Goal: Check status: Check status

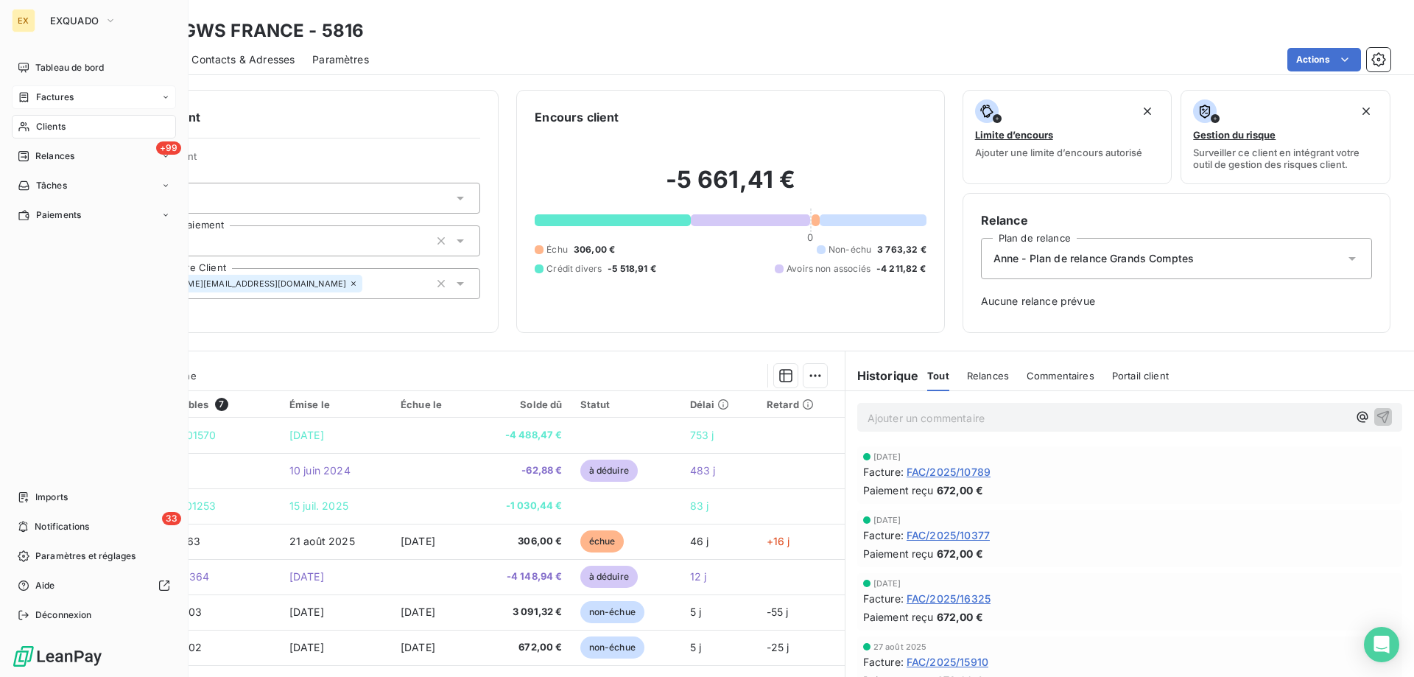
click at [32, 102] on div "Factures" at bounding box center [46, 97] width 56 height 13
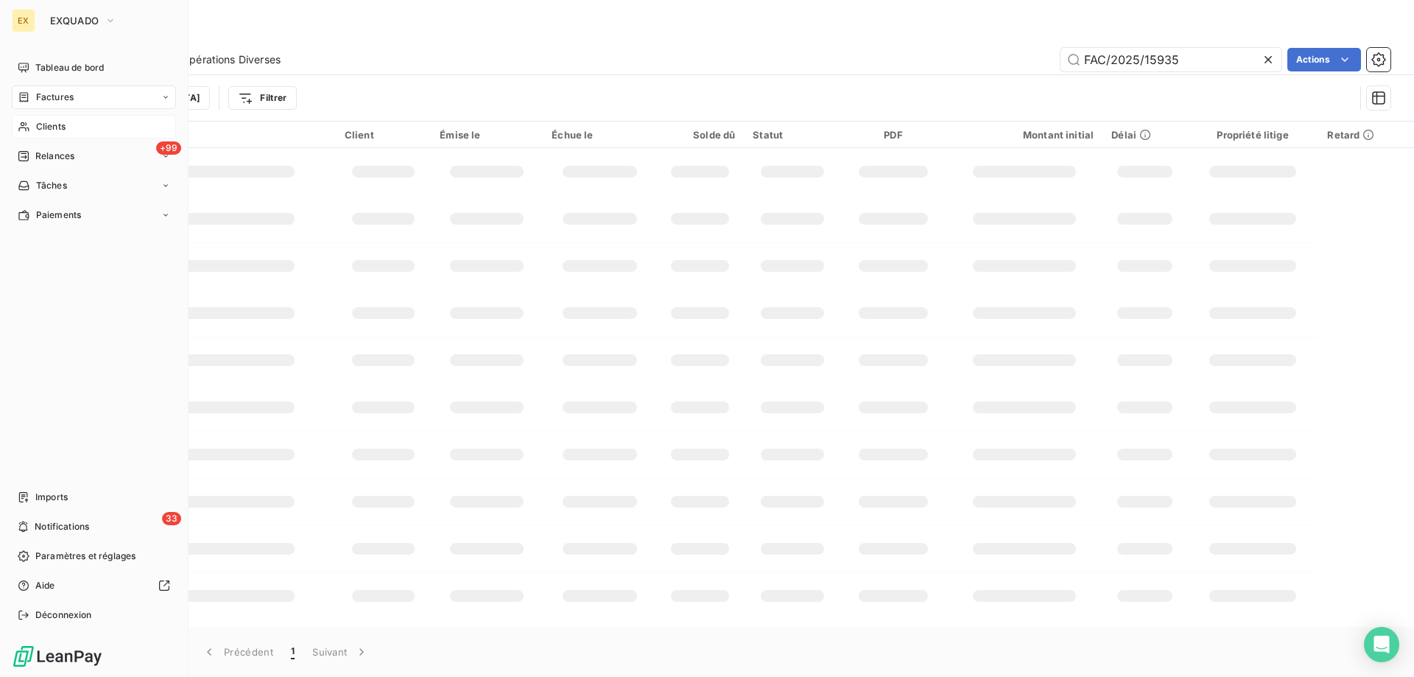
click at [32, 130] on div "Clients" at bounding box center [94, 127] width 164 height 24
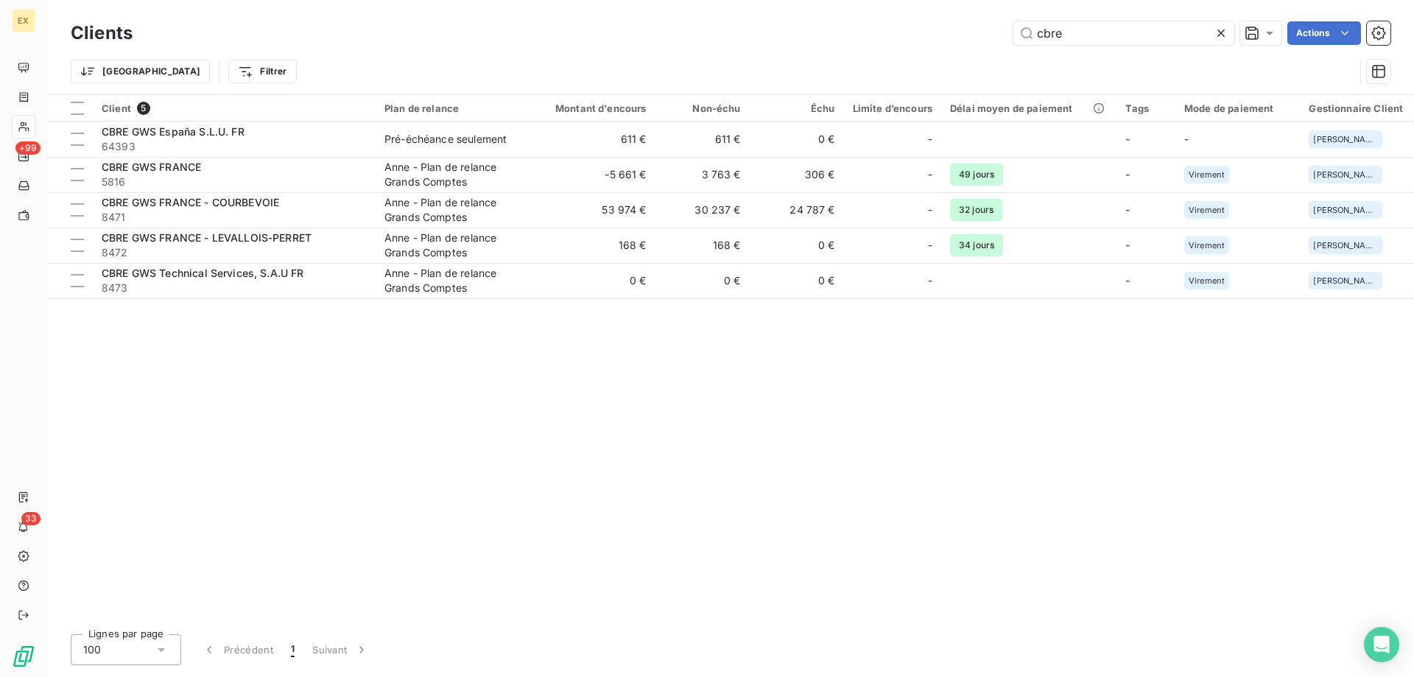
drag, startPoint x: 1070, startPoint y: 40, endPoint x: 969, endPoint y: 38, distance: 100.2
click at [970, 42] on div "cbre Actions" at bounding box center [770, 33] width 1241 height 24
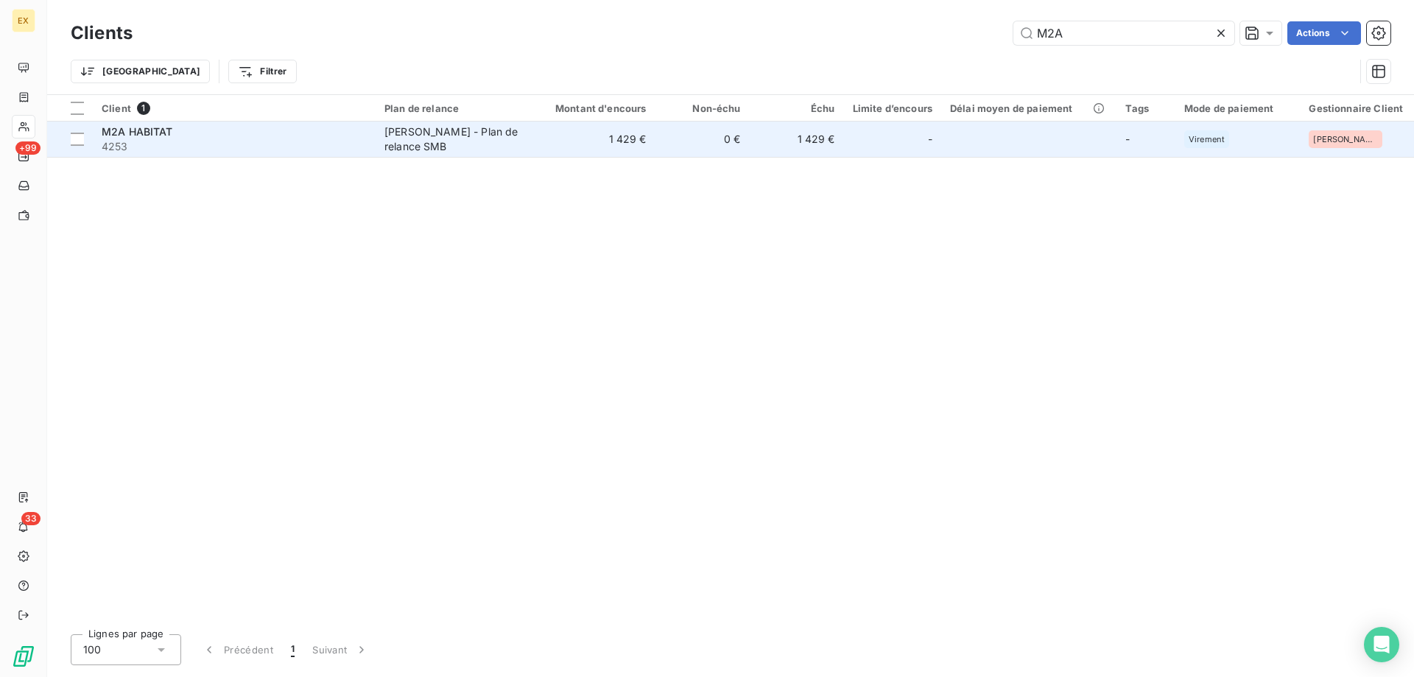
type input "M2A"
click at [284, 137] on div "M2A HABITAT" at bounding box center [234, 132] width 265 height 15
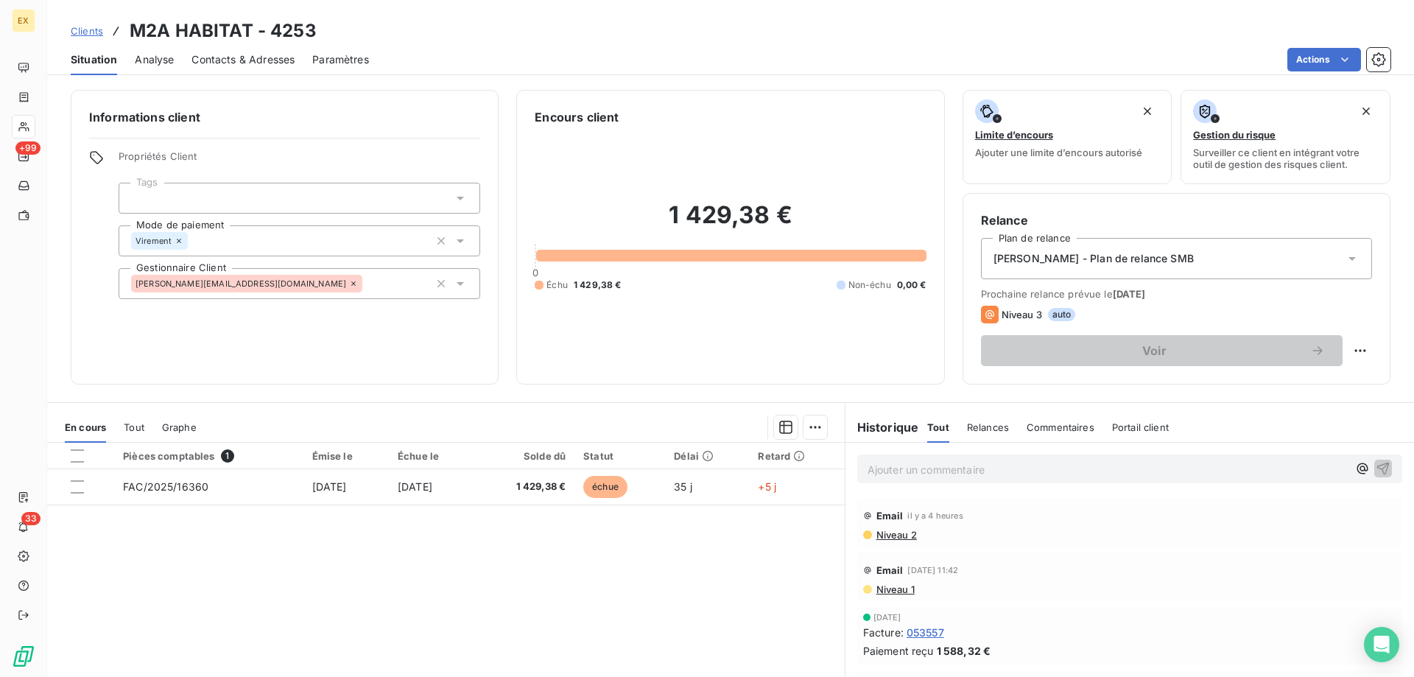
click at [922, 466] on p "Ajouter un commentaire ﻿" at bounding box center [1108, 469] width 480 height 18
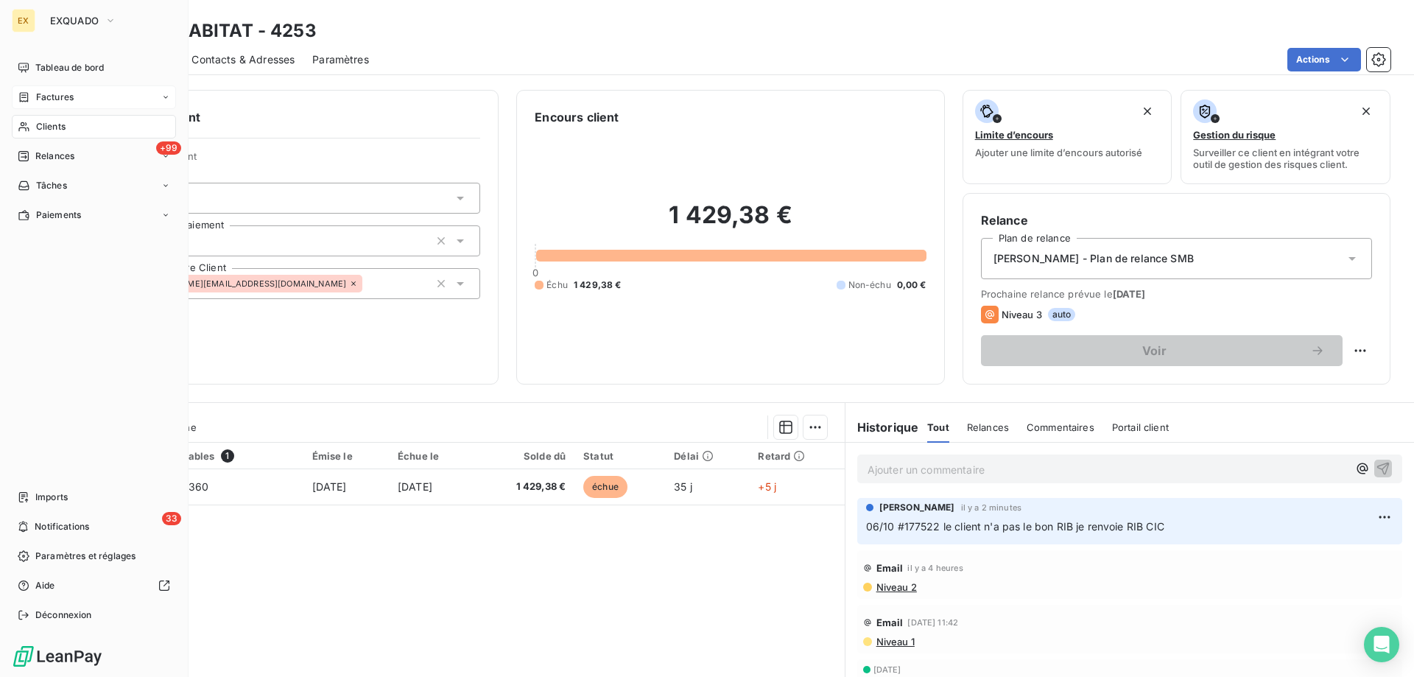
drag, startPoint x: 43, startPoint y: 102, endPoint x: 65, endPoint y: 100, distance: 22.2
click at [43, 102] on span "Factures" at bounding box center [55, 97] width 38 height 13
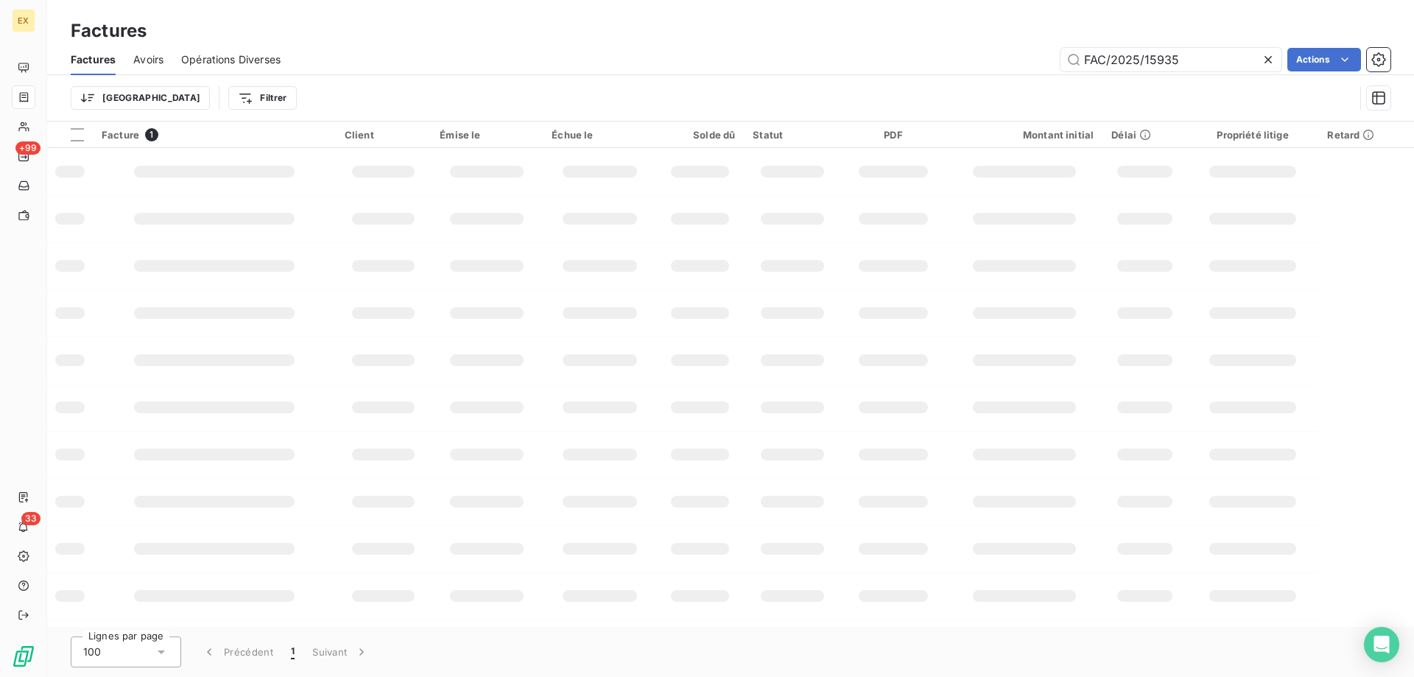
drag, startPoint x: 1199, startPoint y: 63, endPoint x: 894, endPoint y: 72, distance: 304.4
click at [894, 72] on div "Factures Avoirs Opérations Diverses FAC/2025/15935 Actions" at bounding box center [730, 59] width 1367 height 31
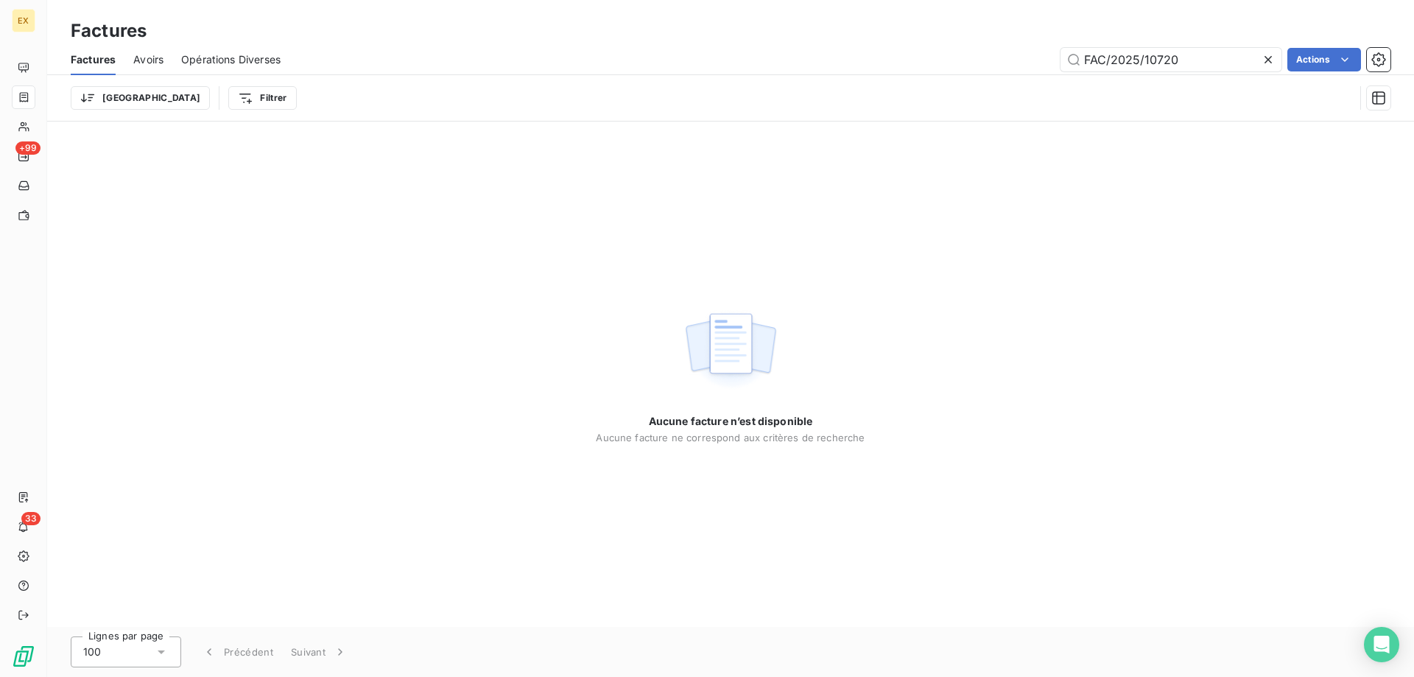
drag, startPoint x: 1089, startPoint y: 55, endPoint x: 1054, endPoint y: 58, distance: 34.7
click at [1055, 58] on div "FAC/2025/10720 Actions" at bounding box center [844, 60] width 1093 height 24
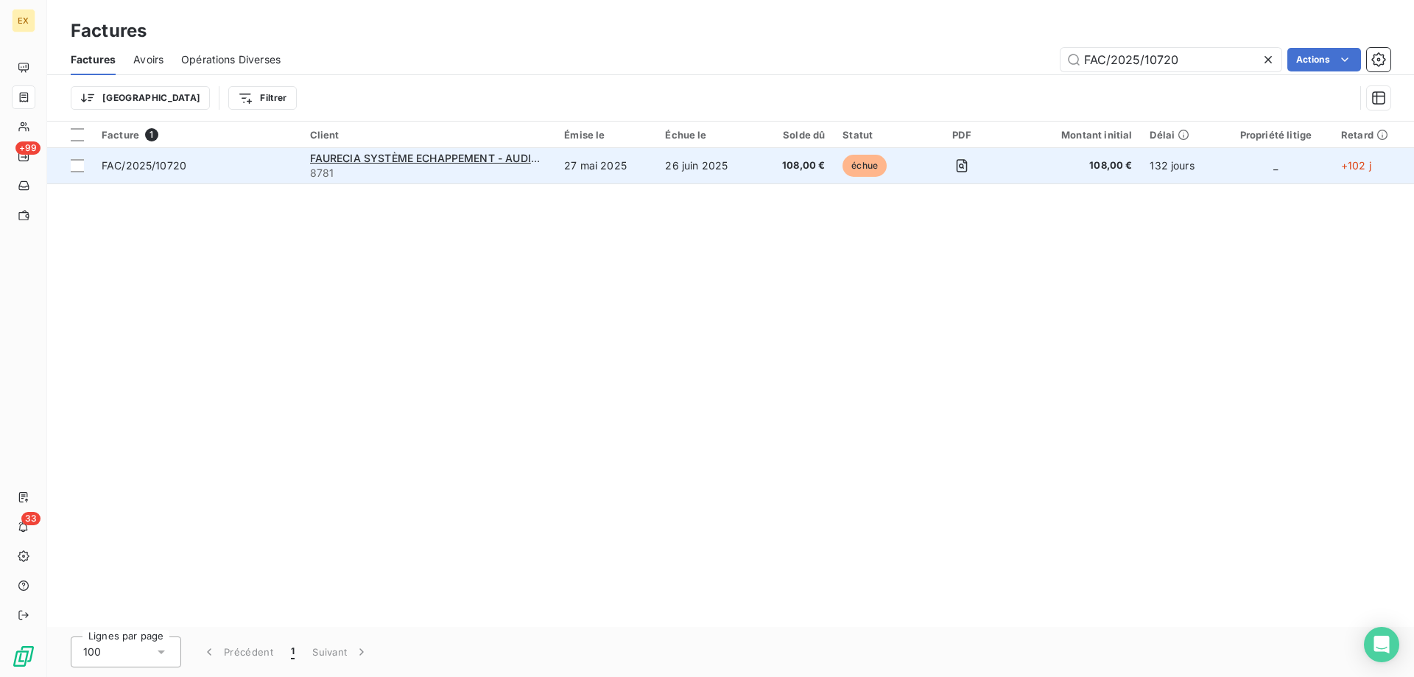
type input "FAC/2025/10720"
click at [278, 167] on span "FAC/2025/10720" at bounding box center [197, 165] width 191 height 15
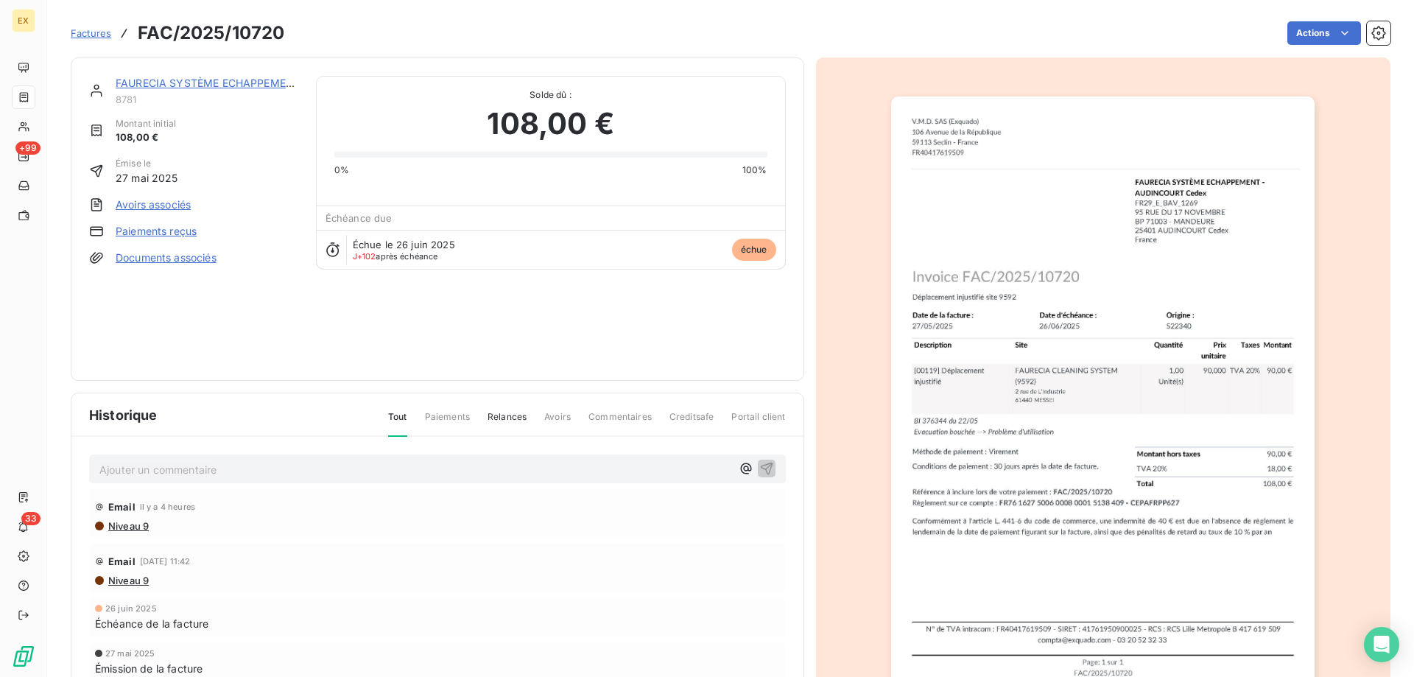
click at [204, 83] on link "FAURECIA SYSTÈME ECHAPPEMENT - AUDINCOURT Cedex" at bounding box center [266, 83] width 301 height 13
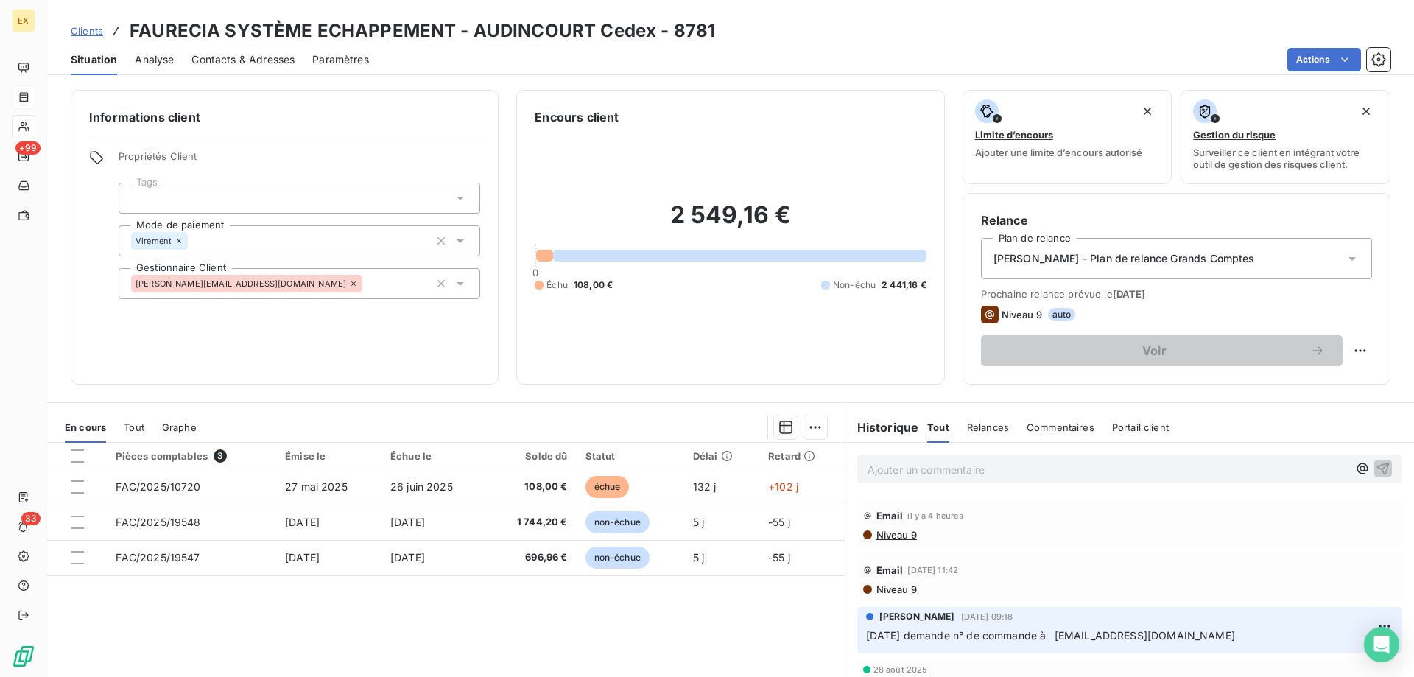
copy span "[EMAIL_ADDRESS][DOMAIN_NAME]"
drag, startPoint x: 1213, startPoint y: 636, endPoint x: 1053, endPoint y: 640, distance: 159.9
click at [1053, 640] on p "[DATE] demande n° de commande à [EMAIL_ADDRESS][DOMAIN_NAME]" at bounding box center [1129, 636] width 527 height 17
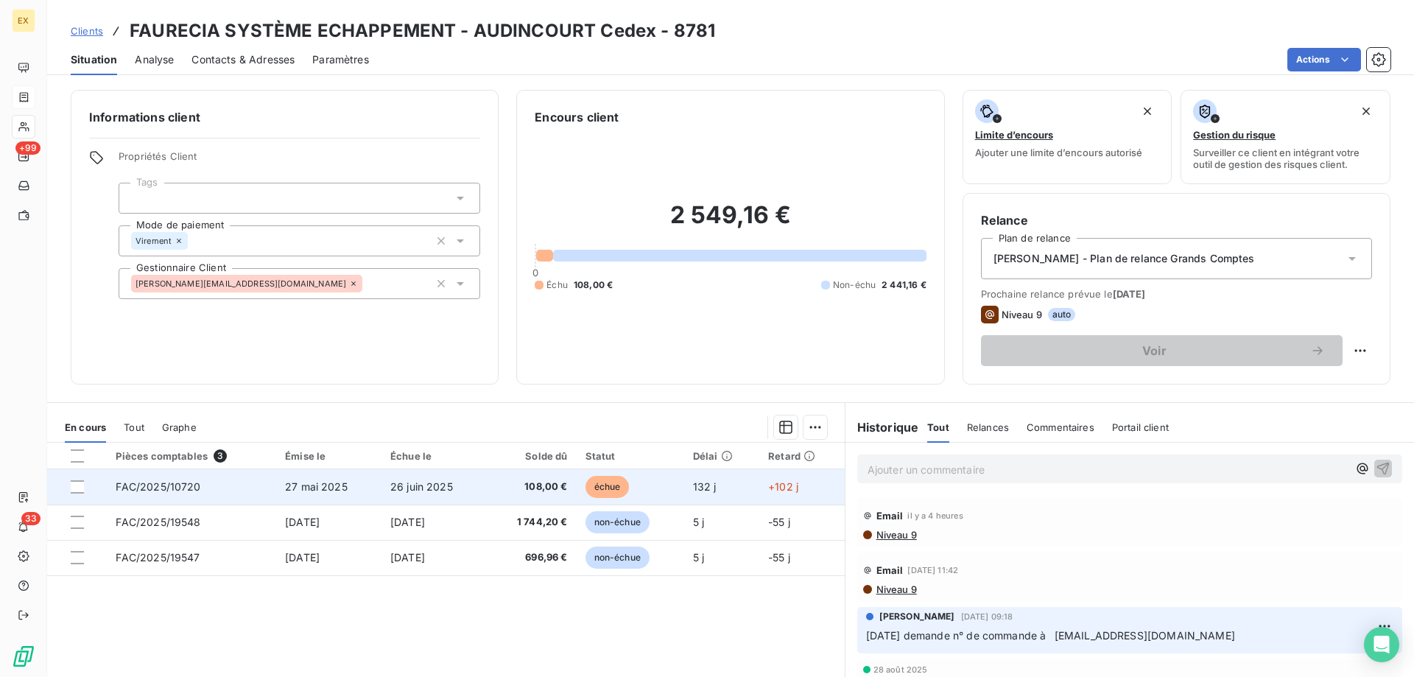
click at [305, 488] on span "27 mai 2025" at bounding box center [316, 486] width 63 height 13
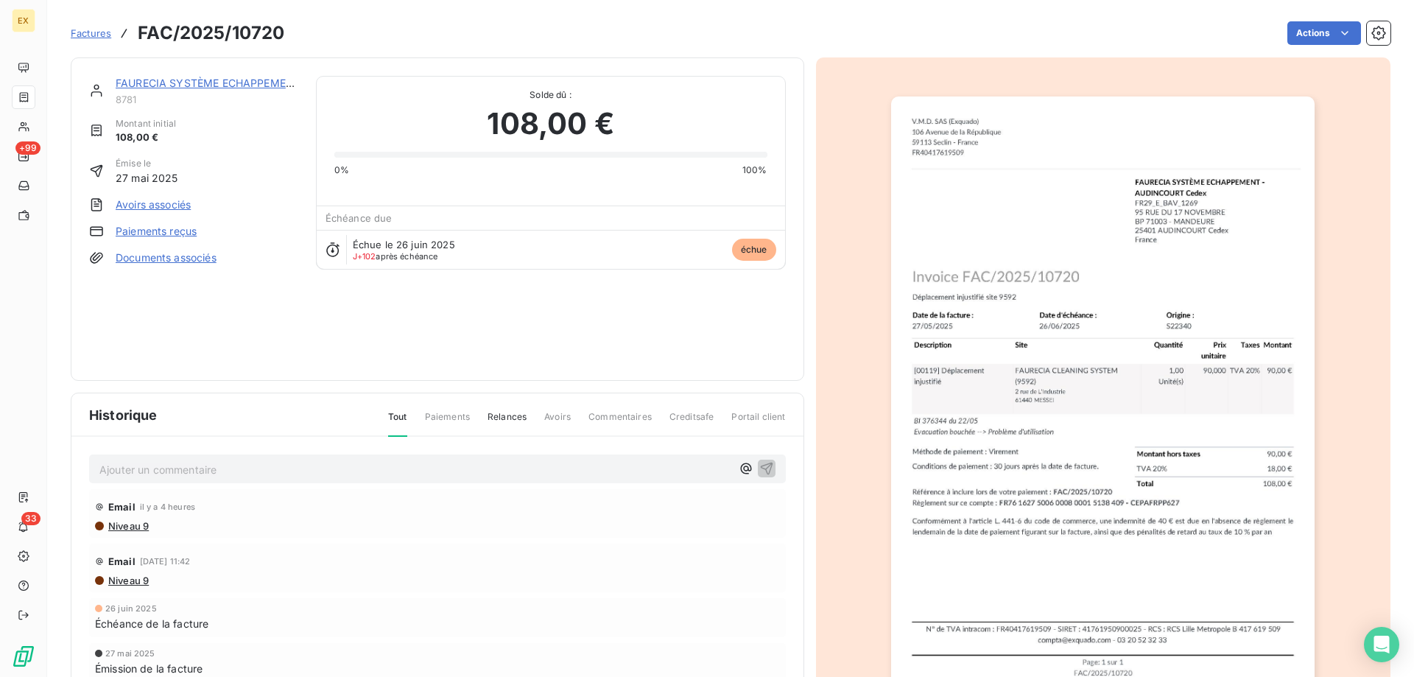
click at [1145, 464] on img "button" at bounding box center [1103, 397] width 424 height 600
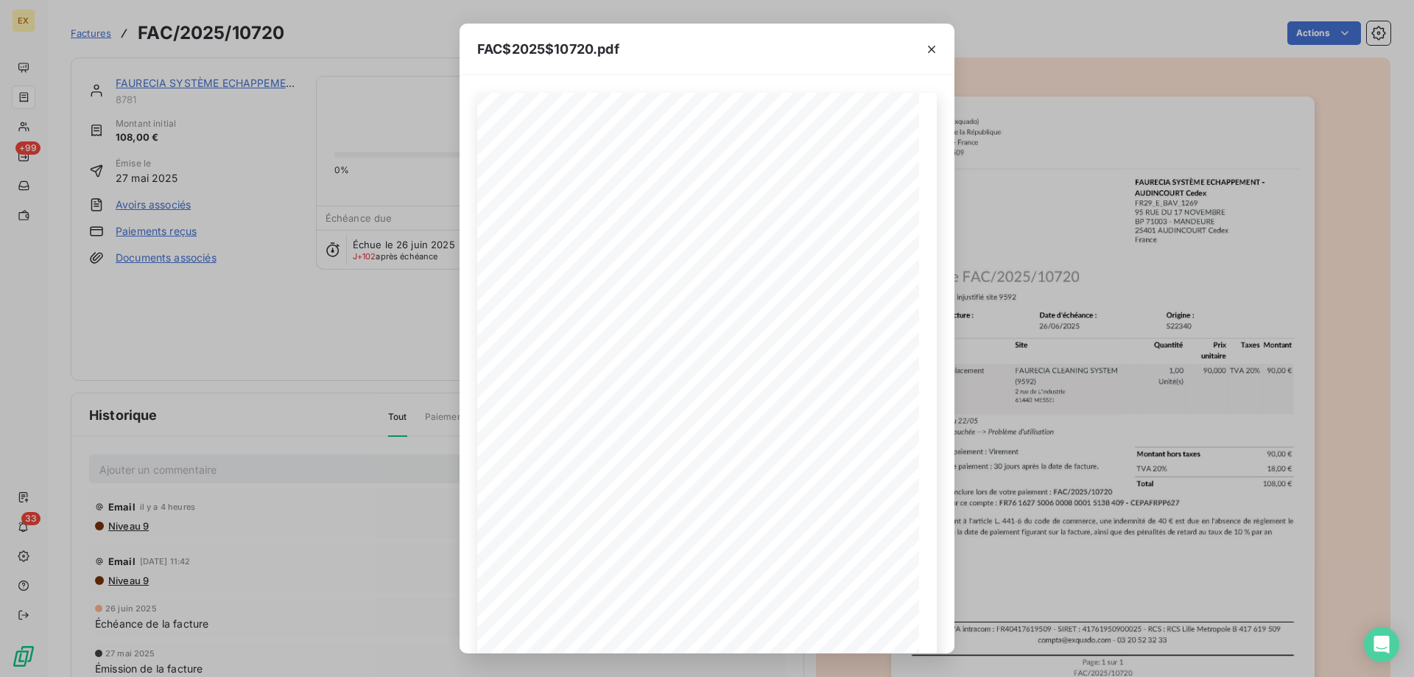
click at [1003, 306] on div "FAC$2025$10720.pdf Montant hors taxes 90,00 € TVA 20% 18,00 € Total 108,00 € FA…" at bounding box center [707, 338] width 1414 height 677
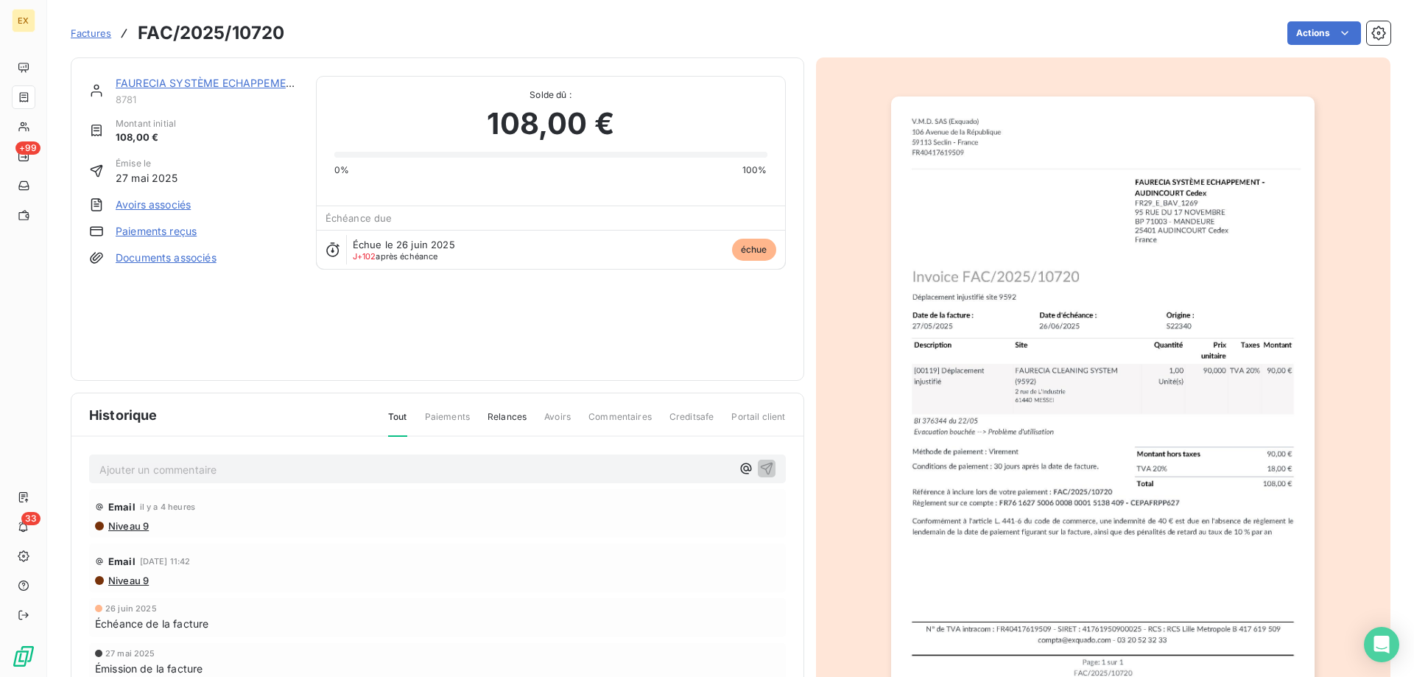
click at [183, 83] on link "FAURECIA SYSTÈME ECHAPPEMENT - AUDINCOURT Cedex" at bounding box center [266, 83] width 301 height 13
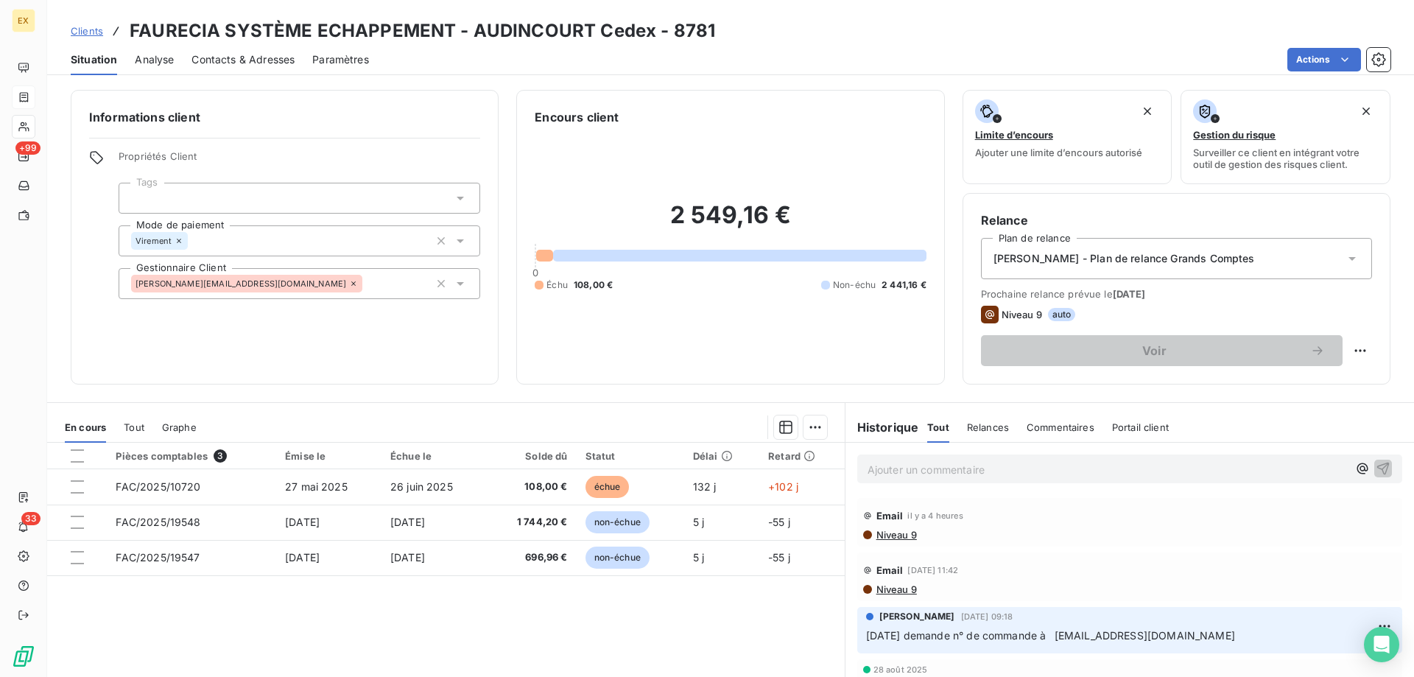
click at [930, 466] on p "Ajouter un commentaire ﻿" at bounding box center [1108, 469] width 480 height 18
click at [1378, 470] on icon "button" at bounding box center [1384, 468] width 13 height 13
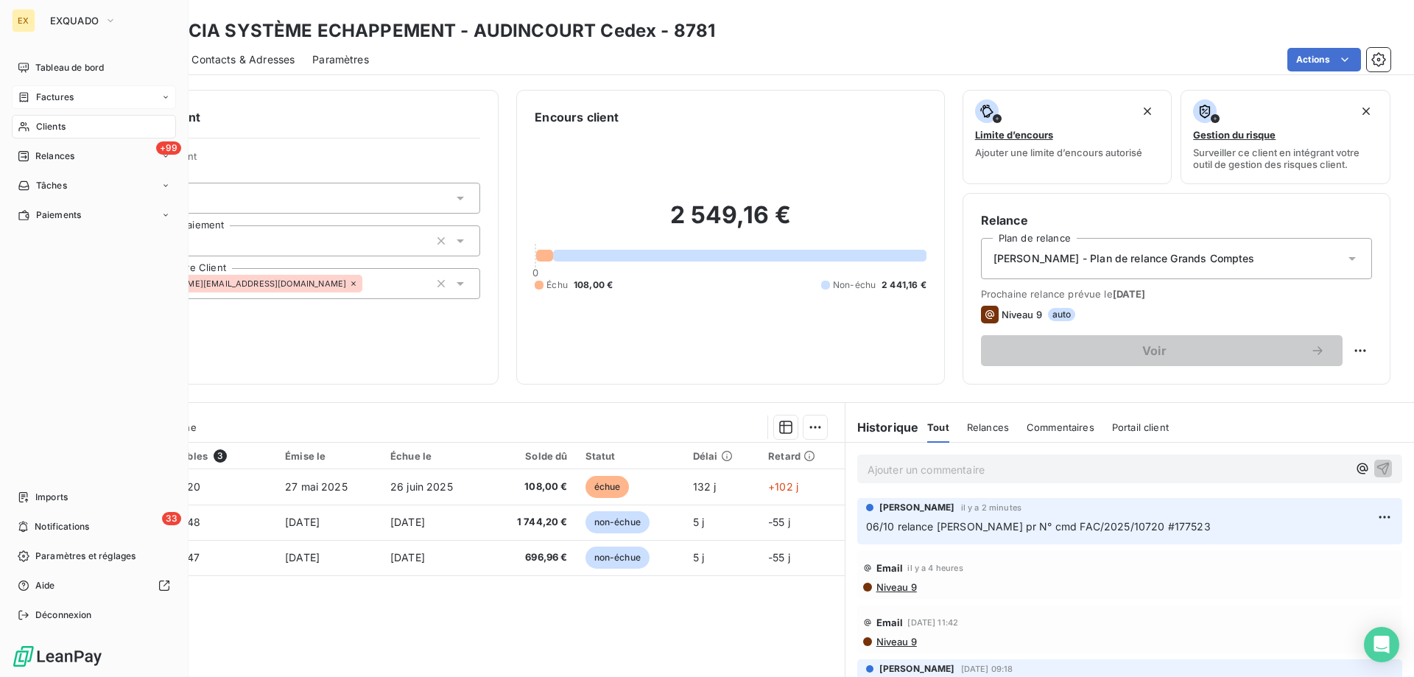
click at [38, 105] on div "Factures" at bounding box center [94, 97] width 164 height 24
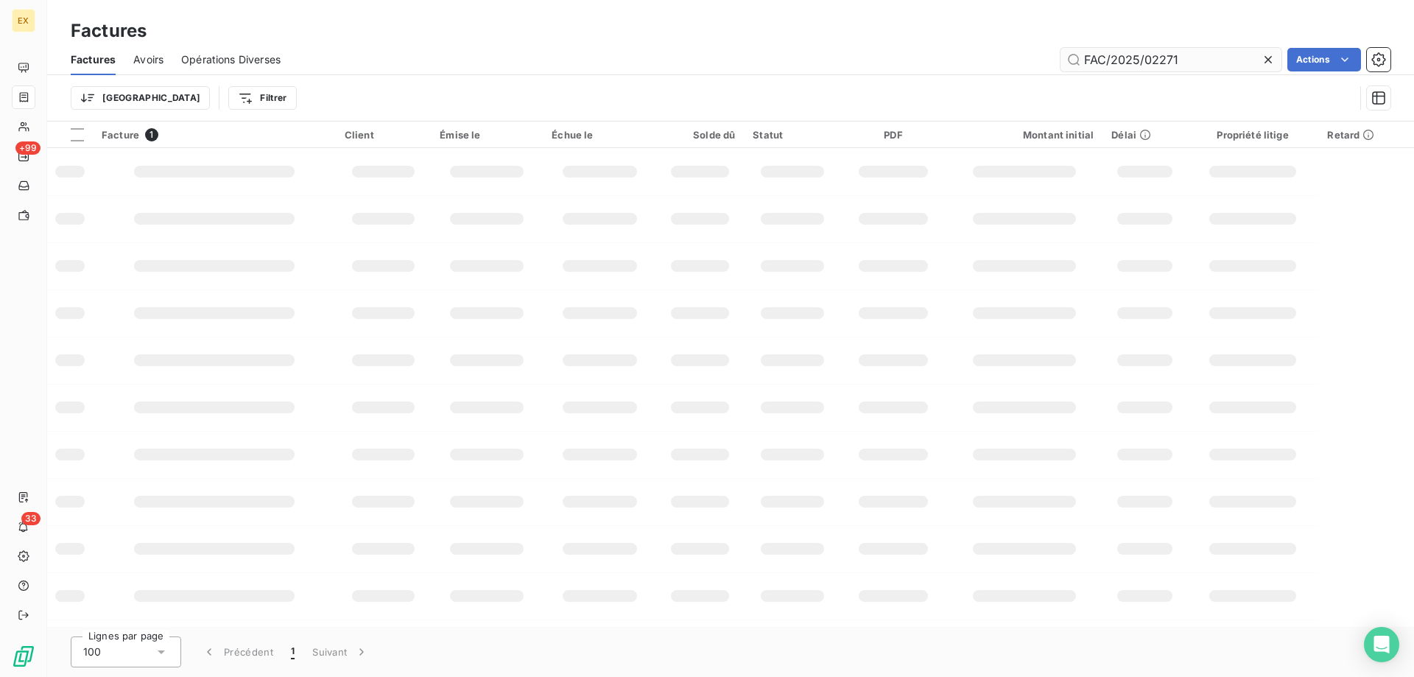
type input "FAC/2025/02271"
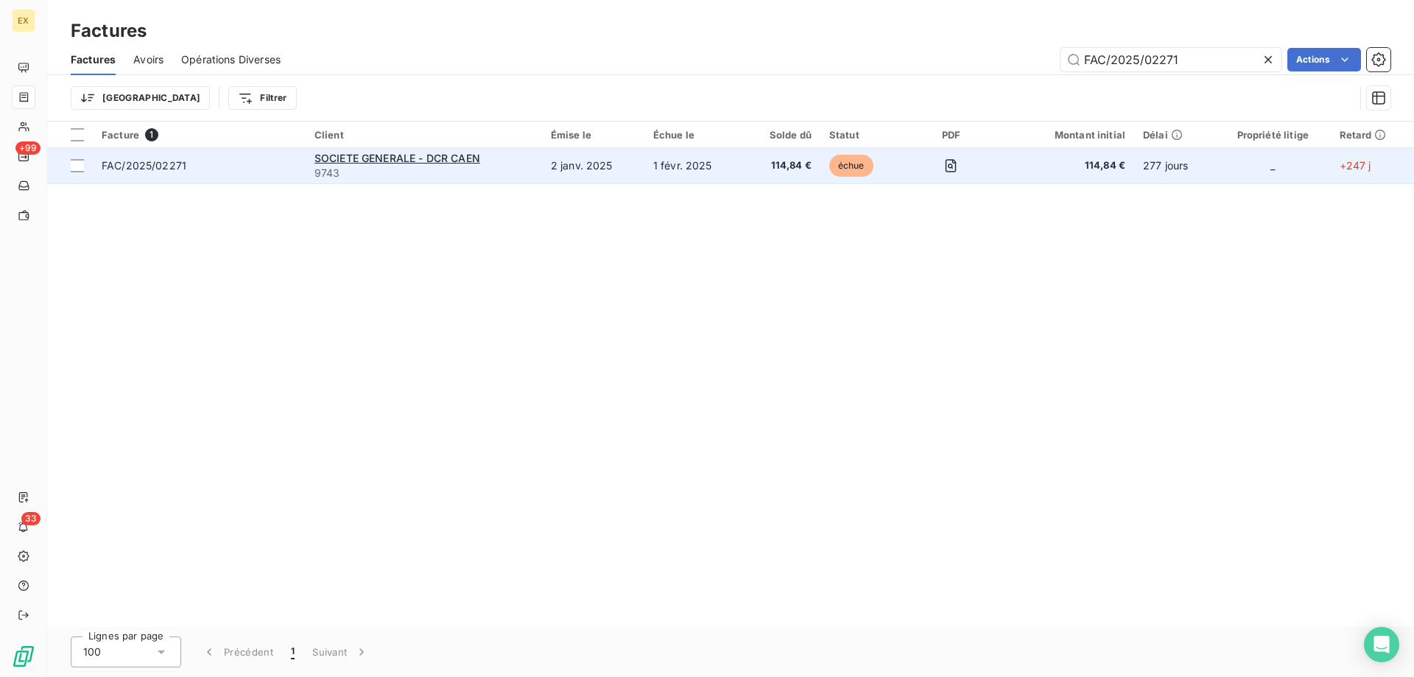
click at [257, 167] on span "FAC/2025/02271" at bounding box center [199, 165] width 195 height 15
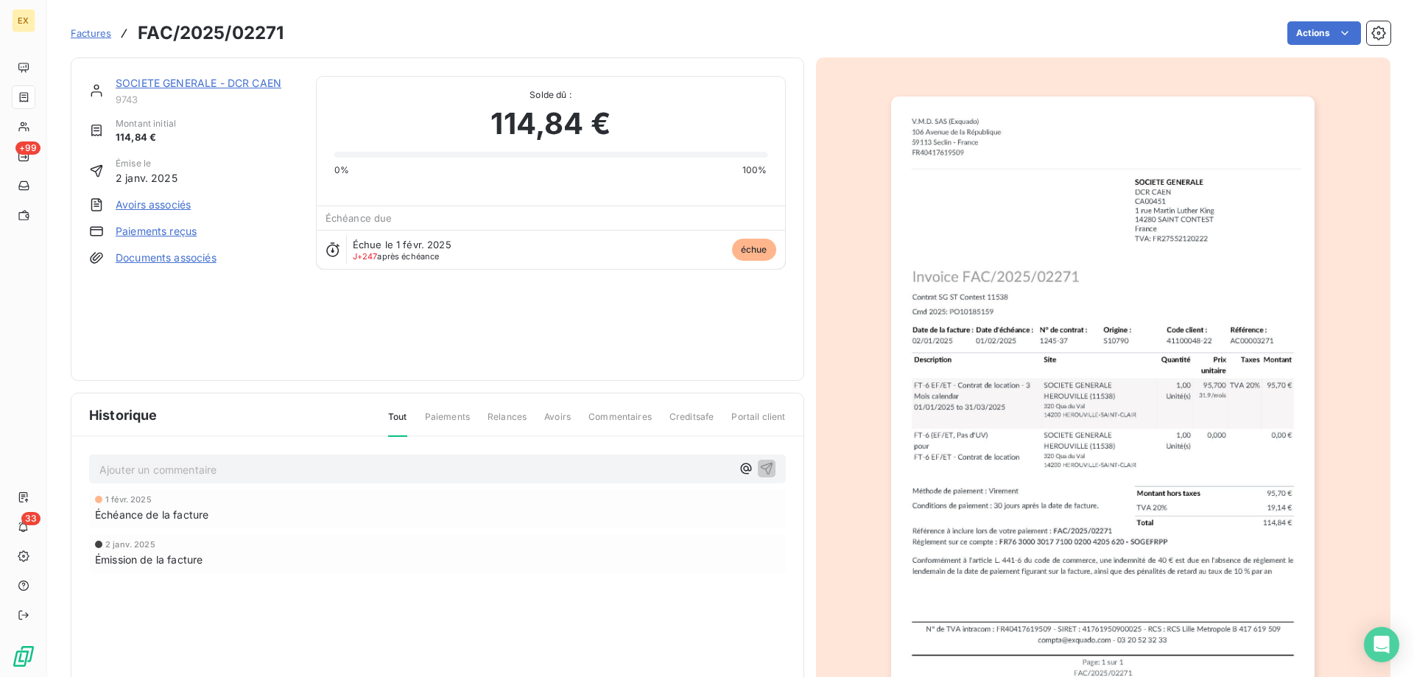
click at [195, 85] on link "SOCIETE GENERALE - DCR CAEN" at bounding box center [199, 83] width 166 height 13
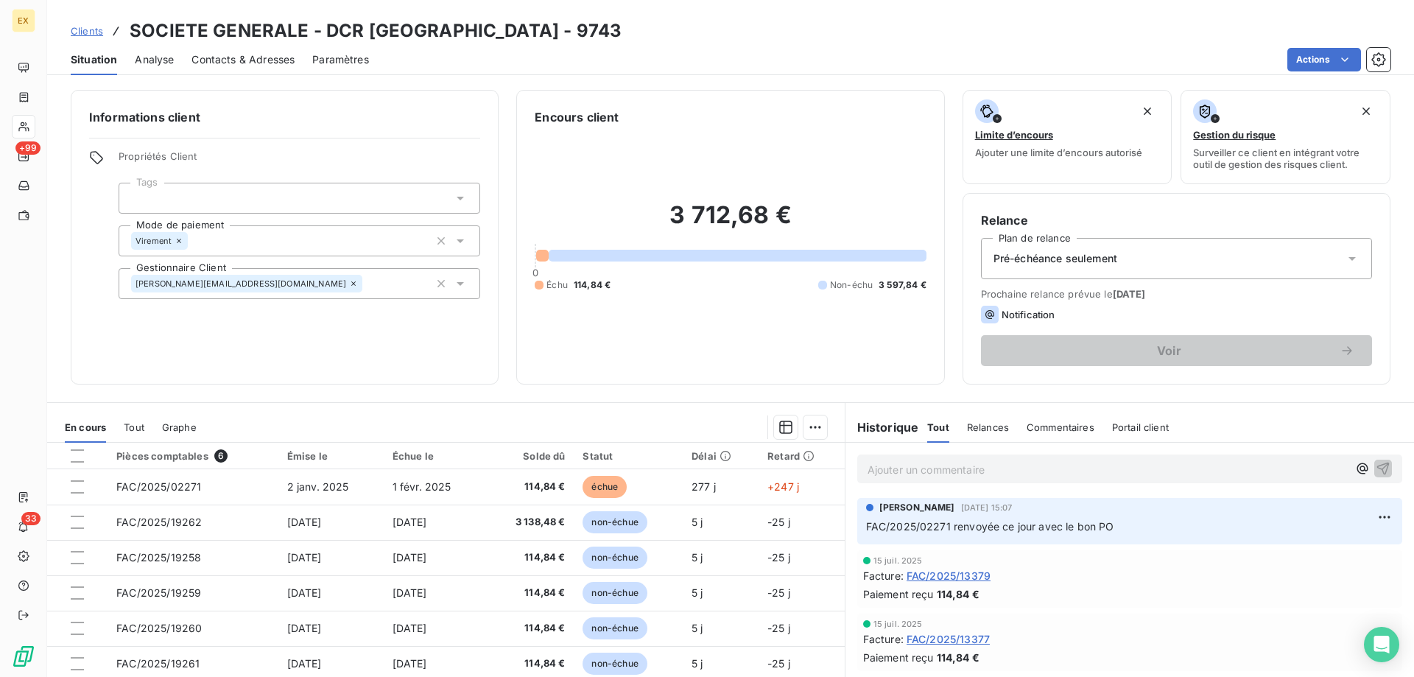
click at [972, 484] on div "Ajouter un commentaire ﻿" at bounding box center [1130, 469] width 569 height 52
click at [973, 477] on p "Ajouter un commentaire ﻿" at bounding box center [1108, 469] width 480 height 18
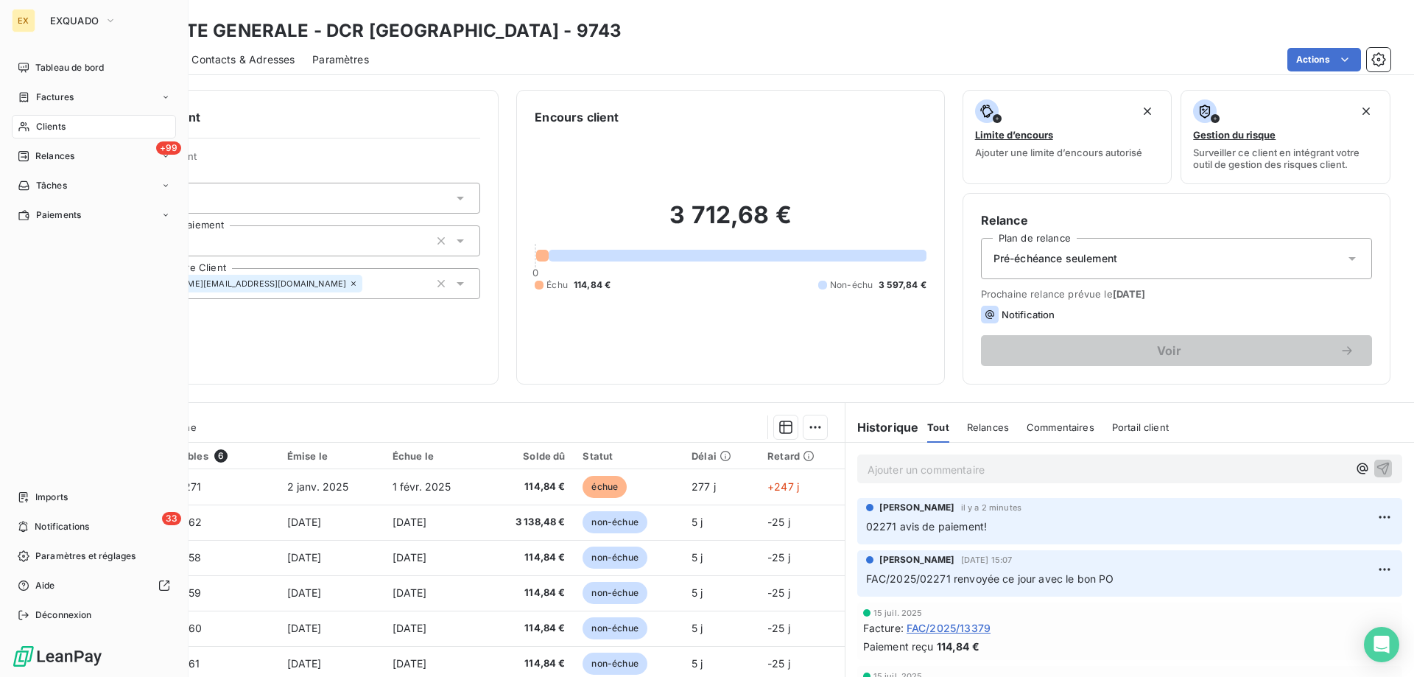
click at [40, 97] on span "Factures" at bounding box center [55, 97] width 38 height 13
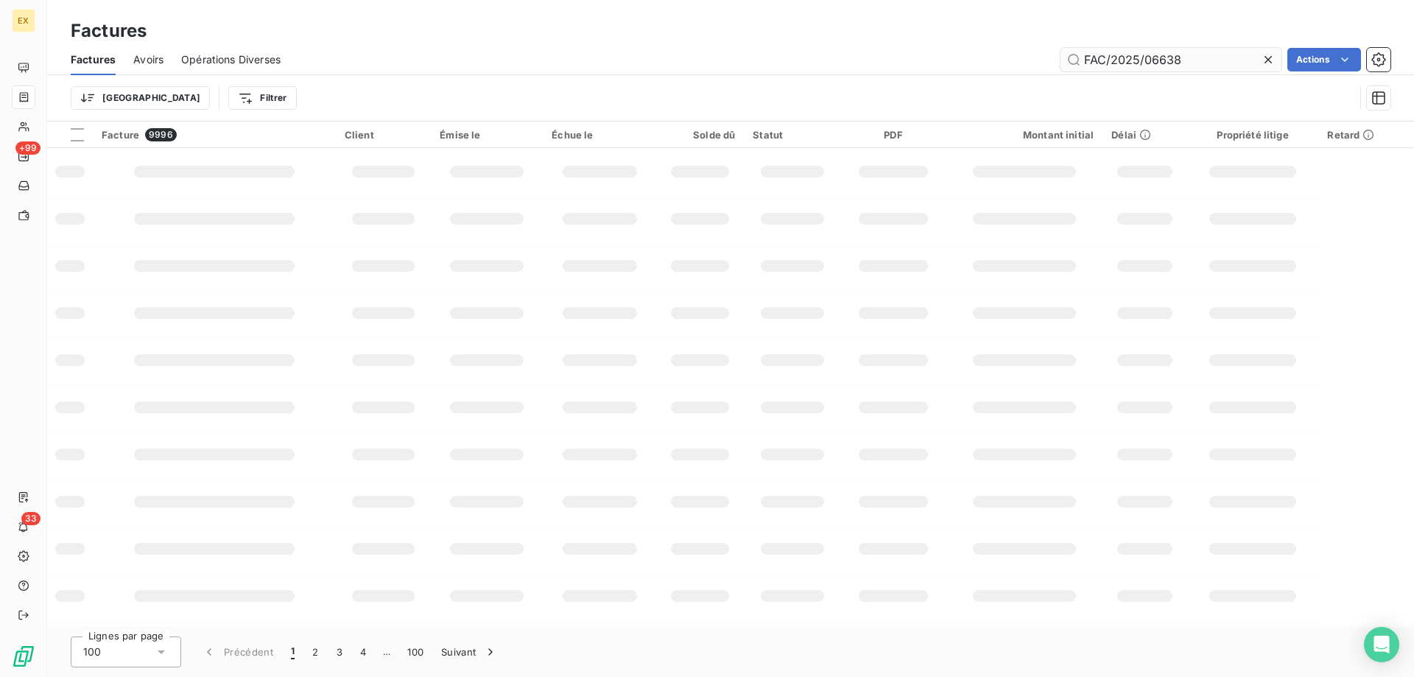
type input "FAC/2025/06638"
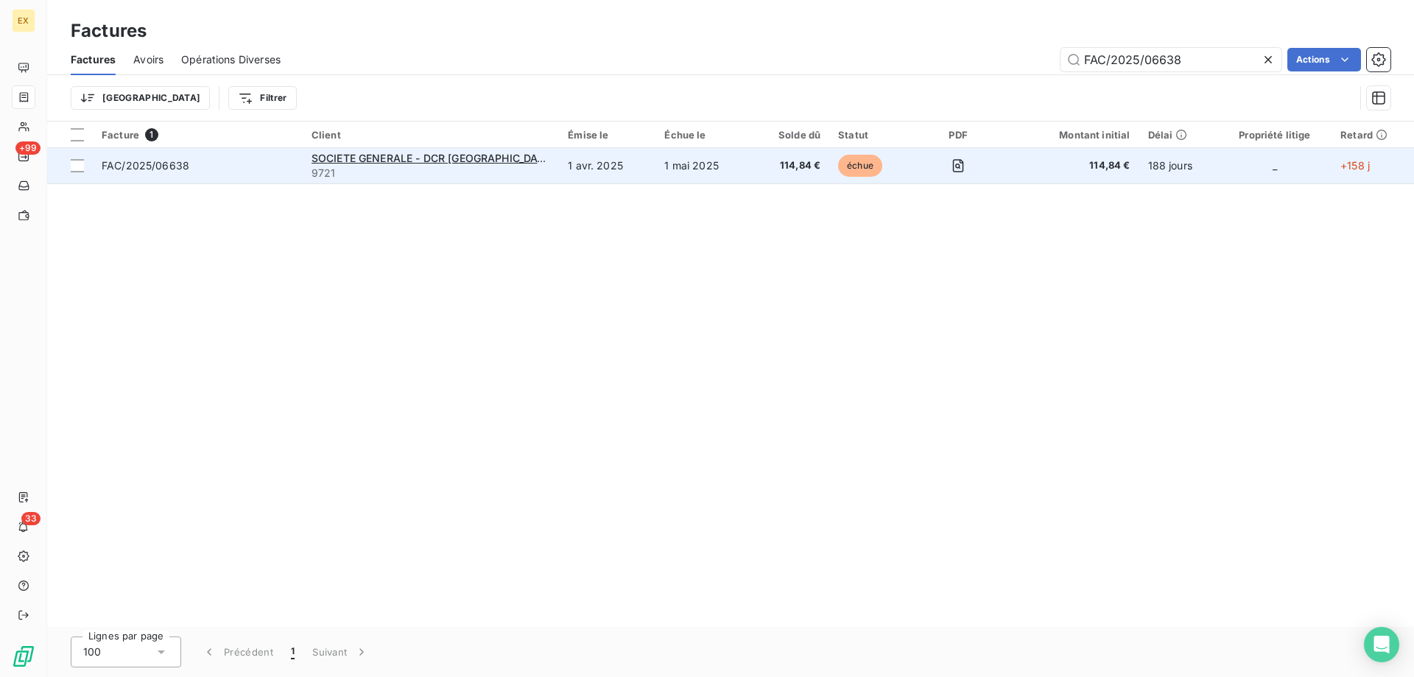
click at [197, 166] on span "FAC/2025/06638" at bounding box center [198, 165] width 192 height 15
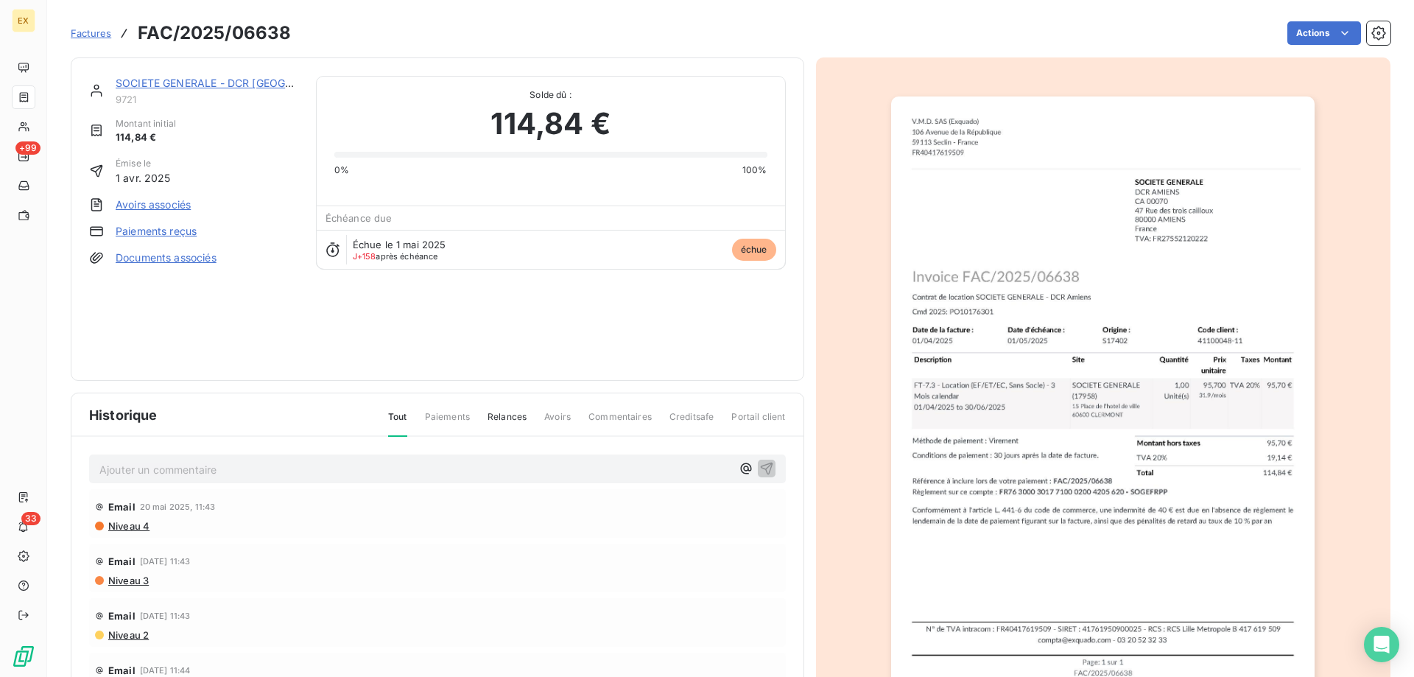
click at [168, 88] on link "SOCIETE GENERALE - DCR [GEOGRAPHIC_DATA]" at bounding box center [238, 83] width 244 height 13
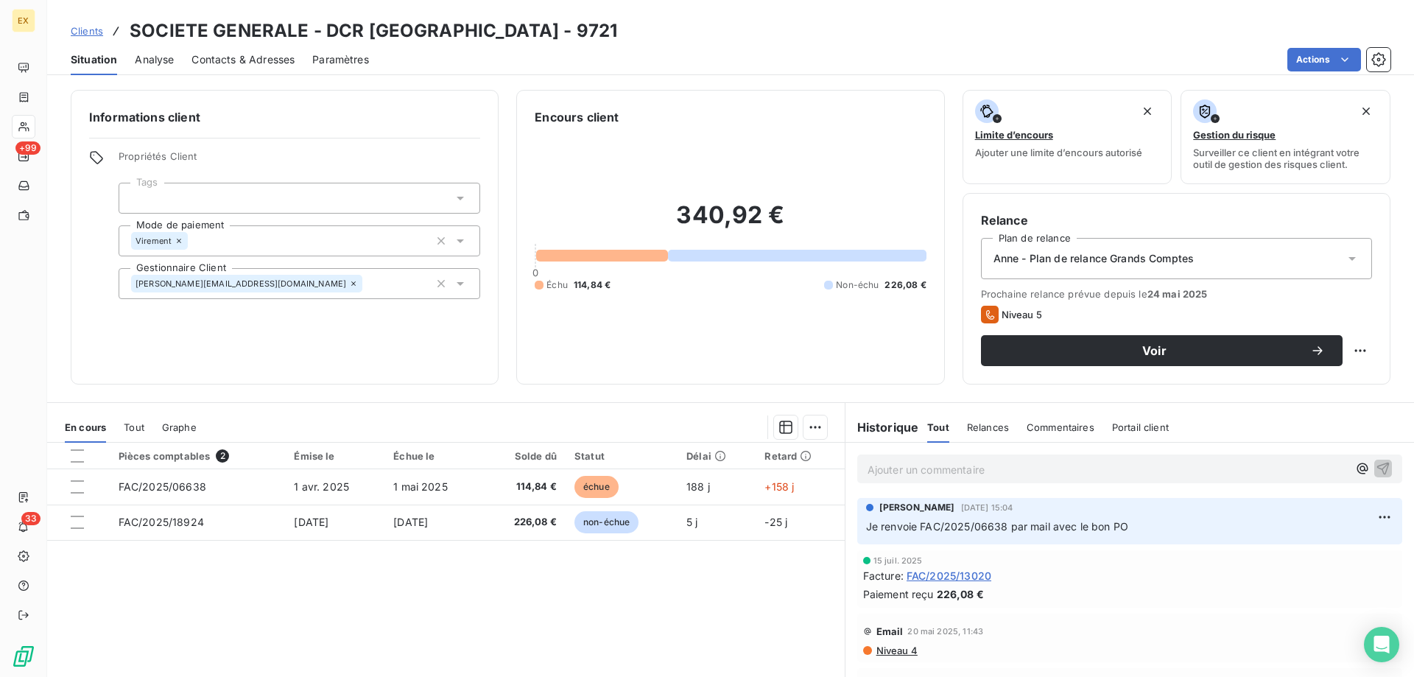
click at [944, 474] on p "Ajouter un commentaire ﻿" at bounding box center [1108, 469] width 480 height 18
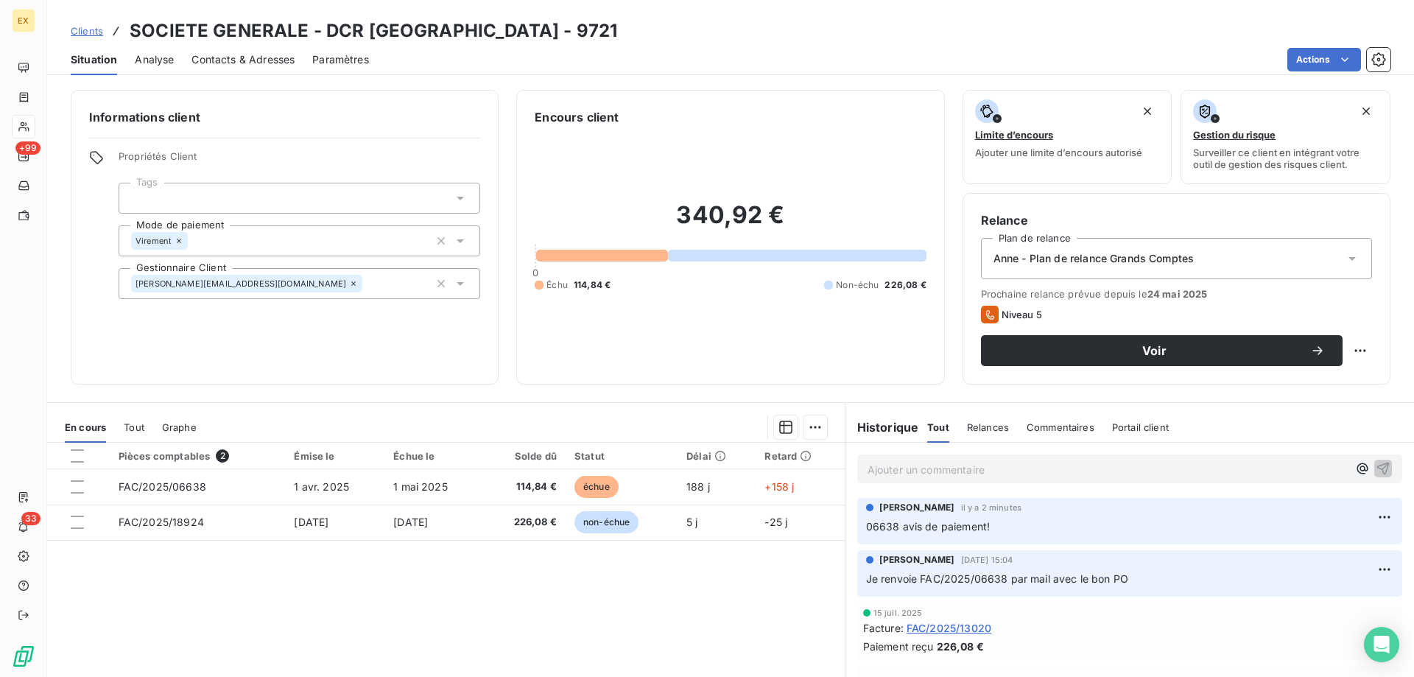
click at [88, 27] on span "Clients" at bounding box center [87, 31] width 32 height 12
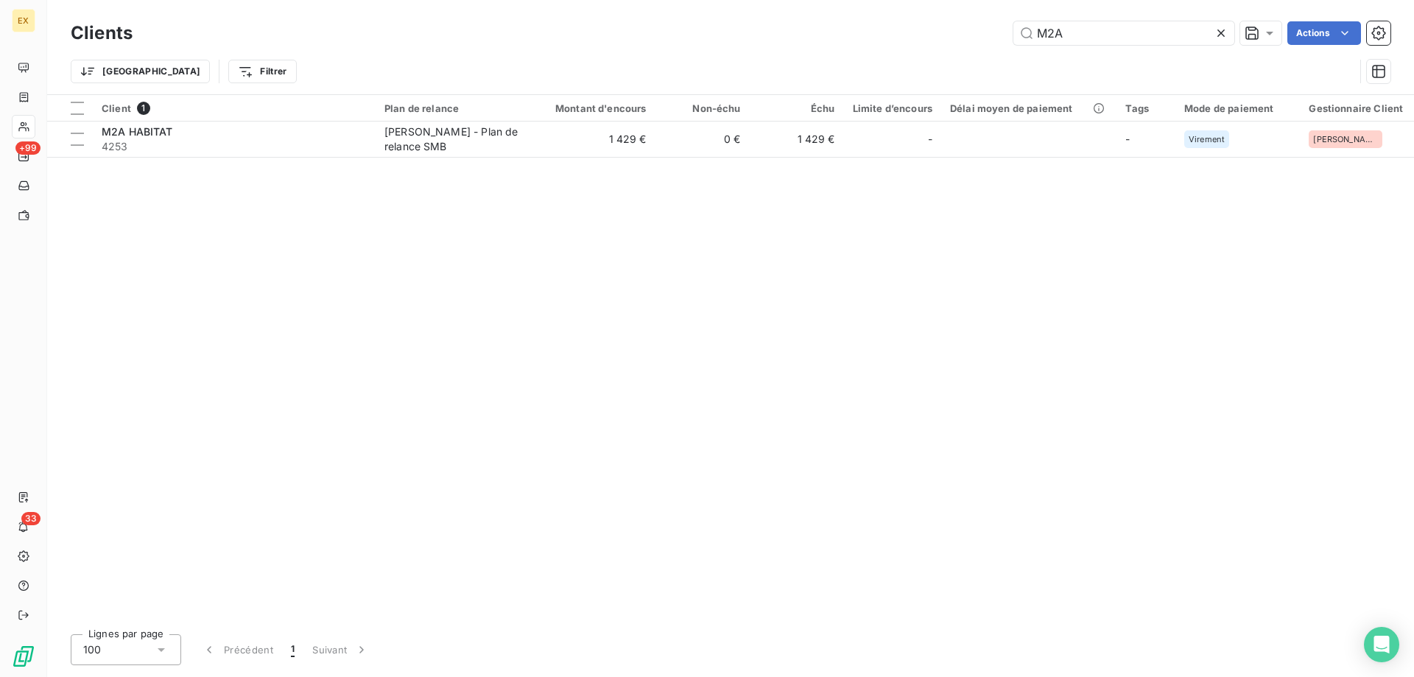
drag, startPoint x: 1080, startPoint y: 36, endPoint x: 994, endPoint y: 33, distance: 86.2
click at [994, 33] on div "M2A Actions" at bounding box center [770, 33] width 1241 height 24
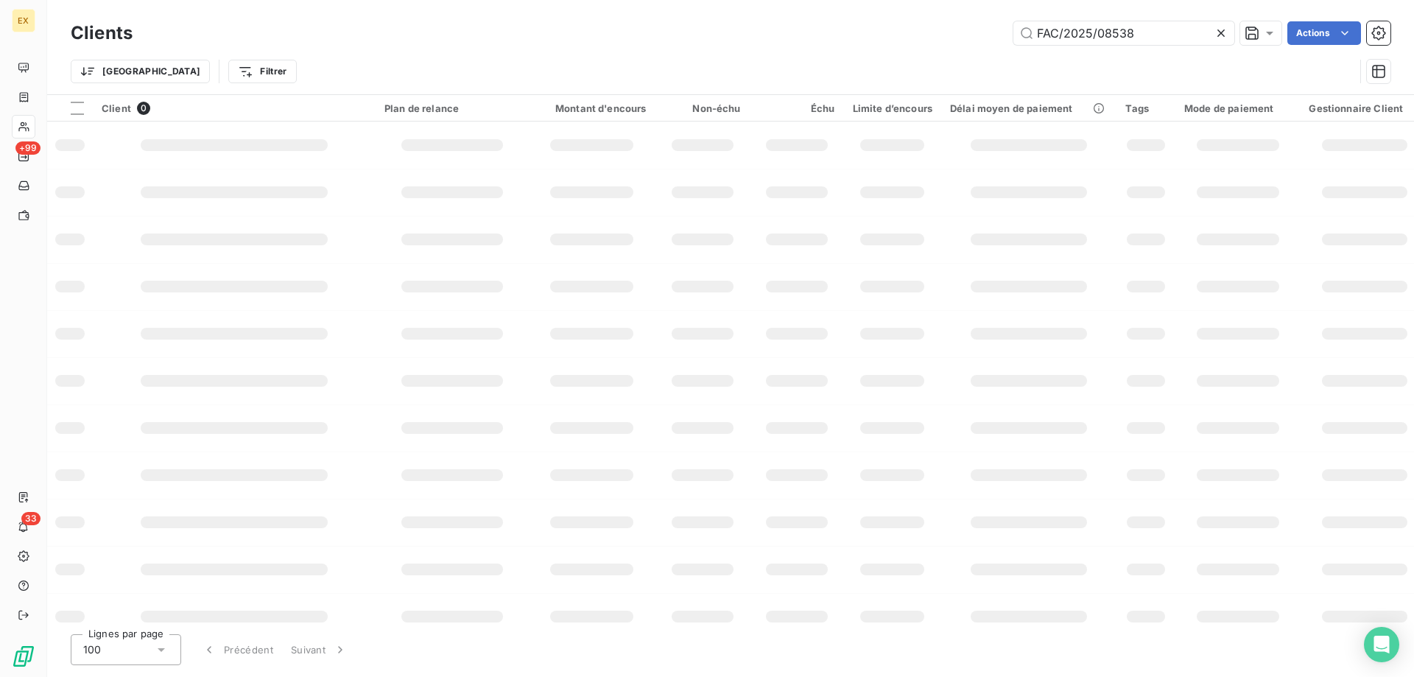
type input "FAC/2025/08538"
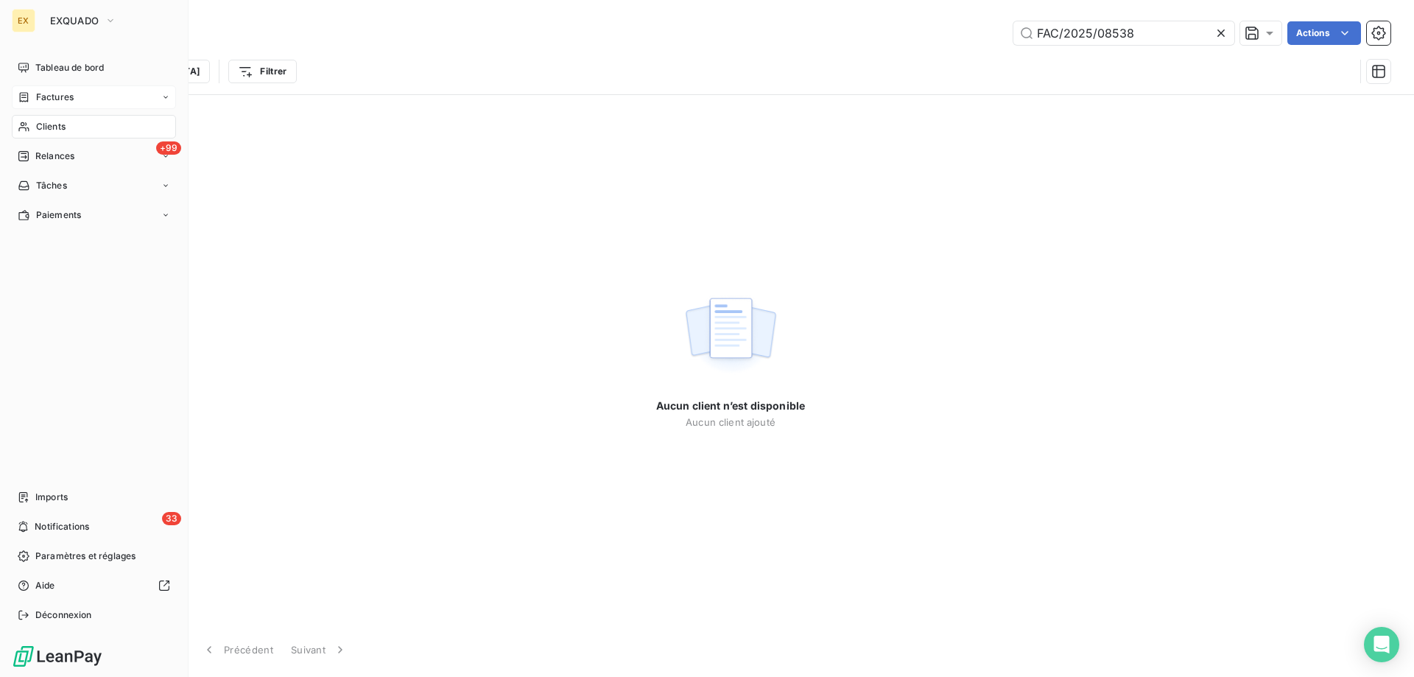
click at [35, 90] on div "Factures" at bounding box center [94, 97] width 164 height 24
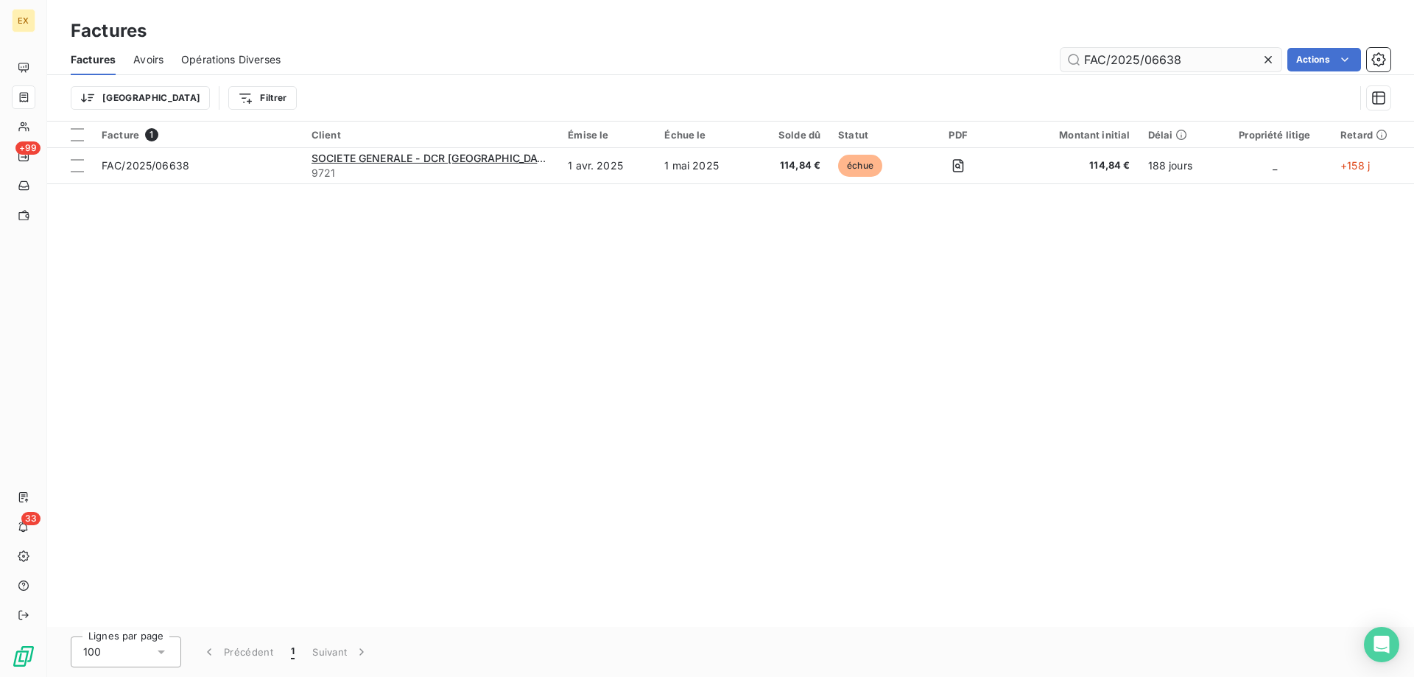
drag, startPoint x: 1151, startPoint y: 63, endPoint x: 1210, endPoint y: 60, distance: 59.0
click at [1210, 60] on input "FAC/2025/06638" at bounding box center [1171, 60] width 221 height 24
type input "FAC/2025/08538"
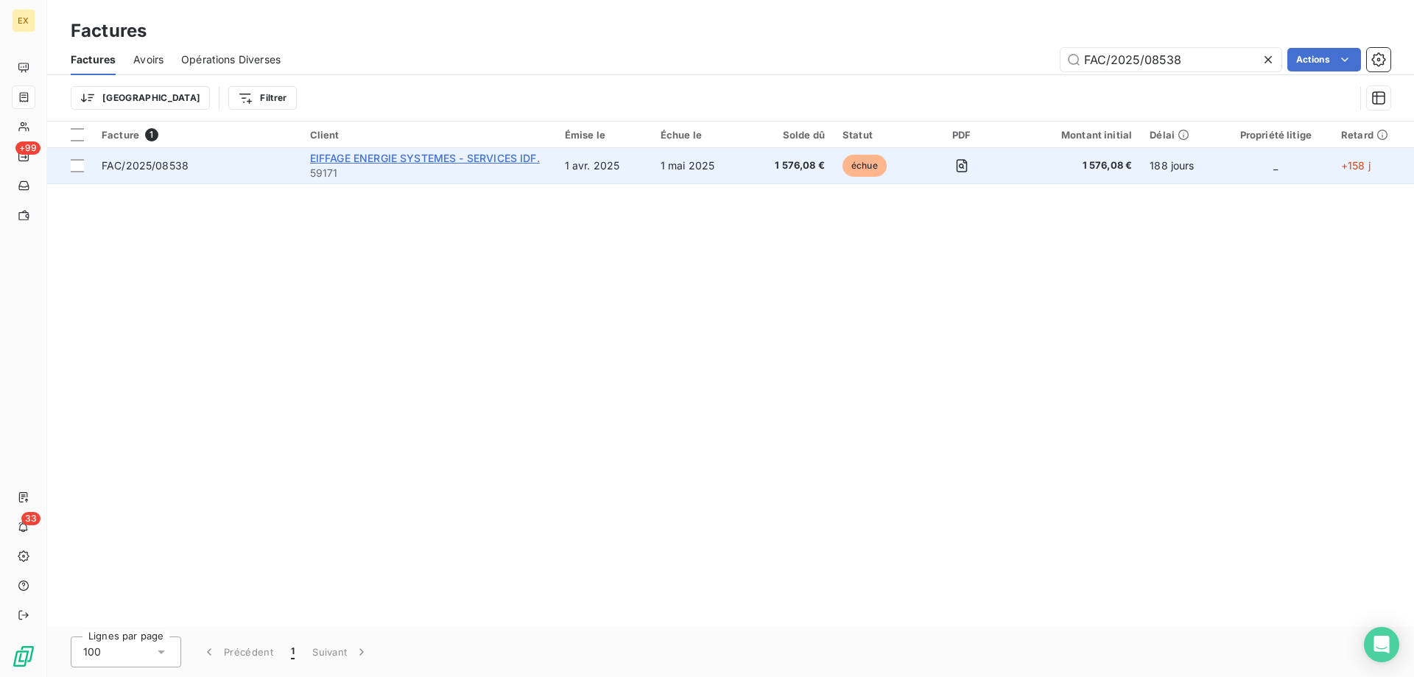
click at [382, 157] on span "EIFFAGE ENERGIE SYSTEMES - SERVICES IDF." at bounding box center [425, 158] width 230 height 13
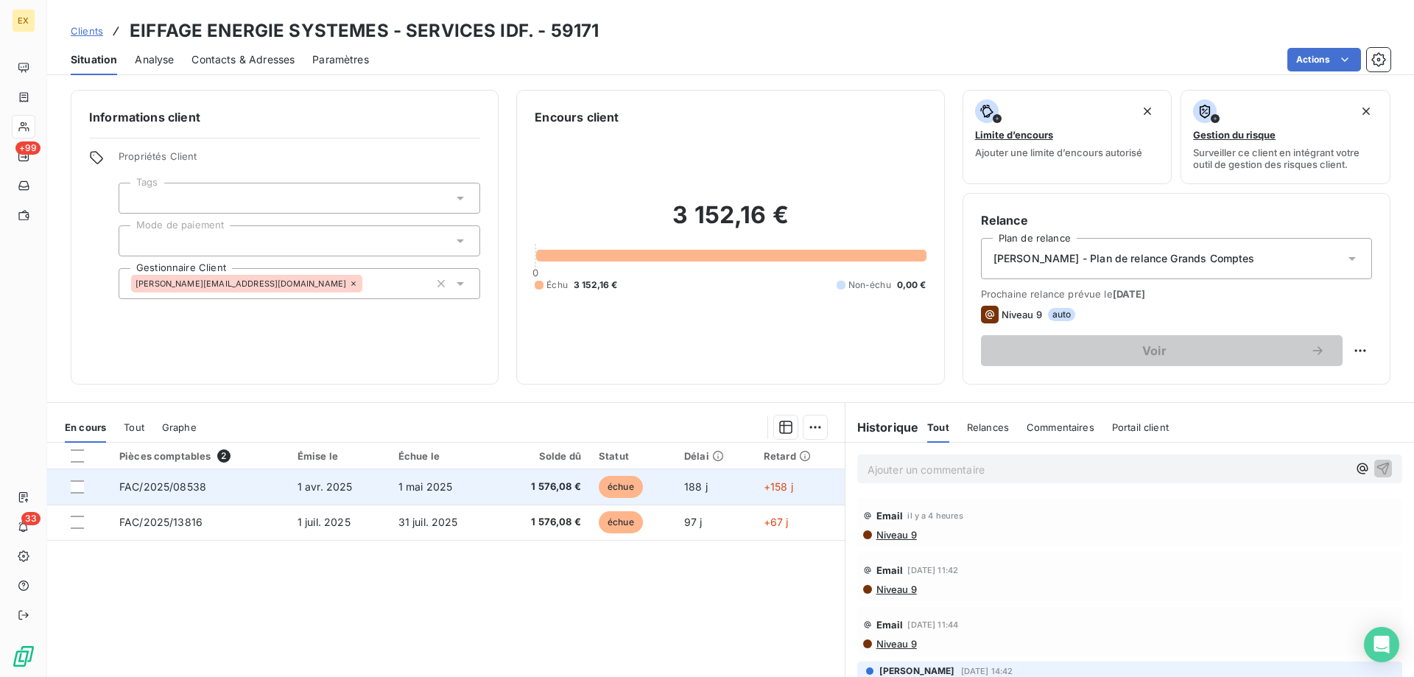
click at [242, 484] on td "FAC/2025/08538" at bounding box center [200, 486] width 178 height 35
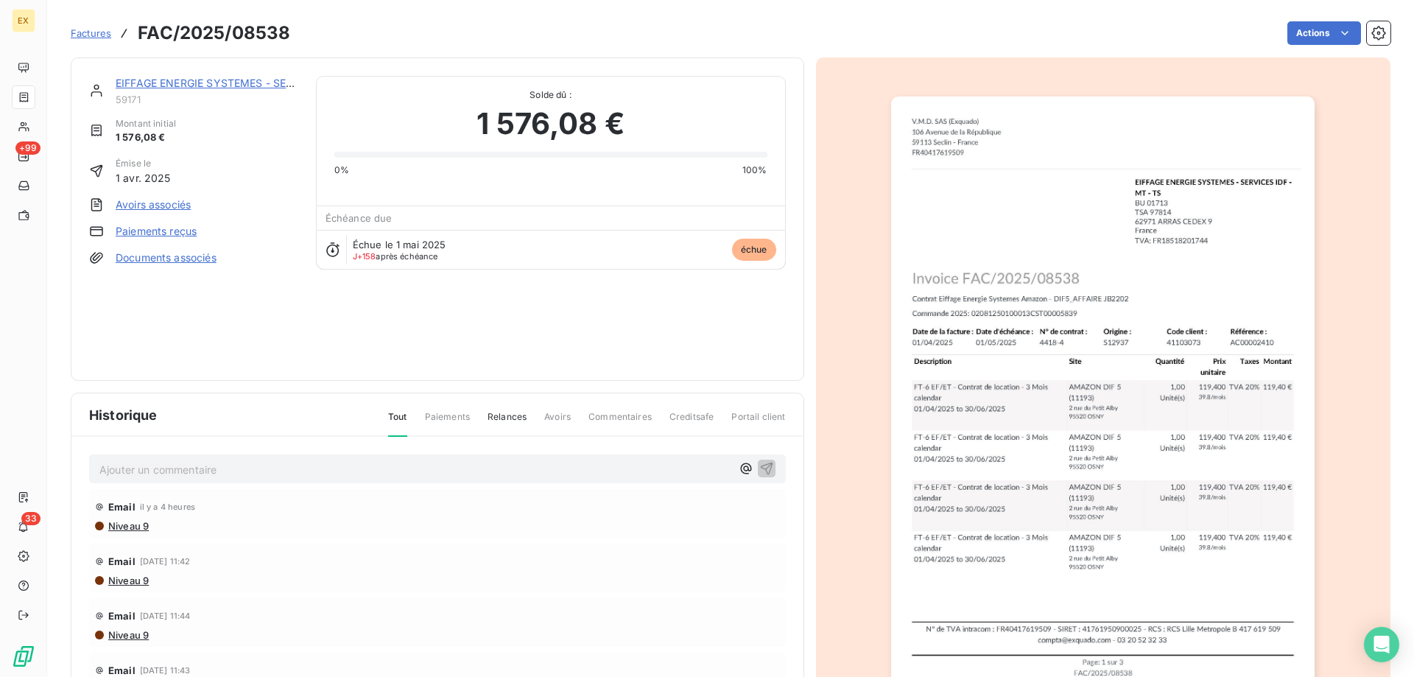
click at [1209, 347] on img "button" at bounding box center [1103, 397] width 424 height 600
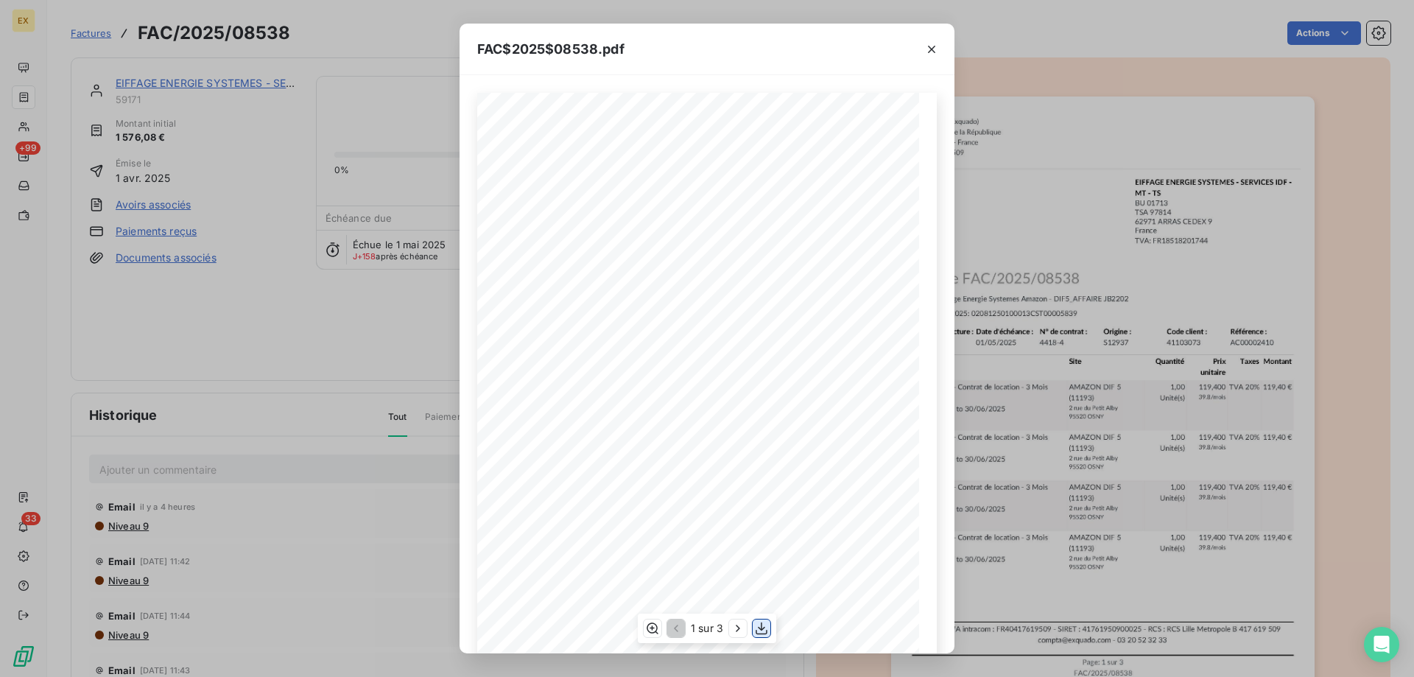
click at [769, 625] on icon "button" at bounding box center [761, 628] width 15 height 15
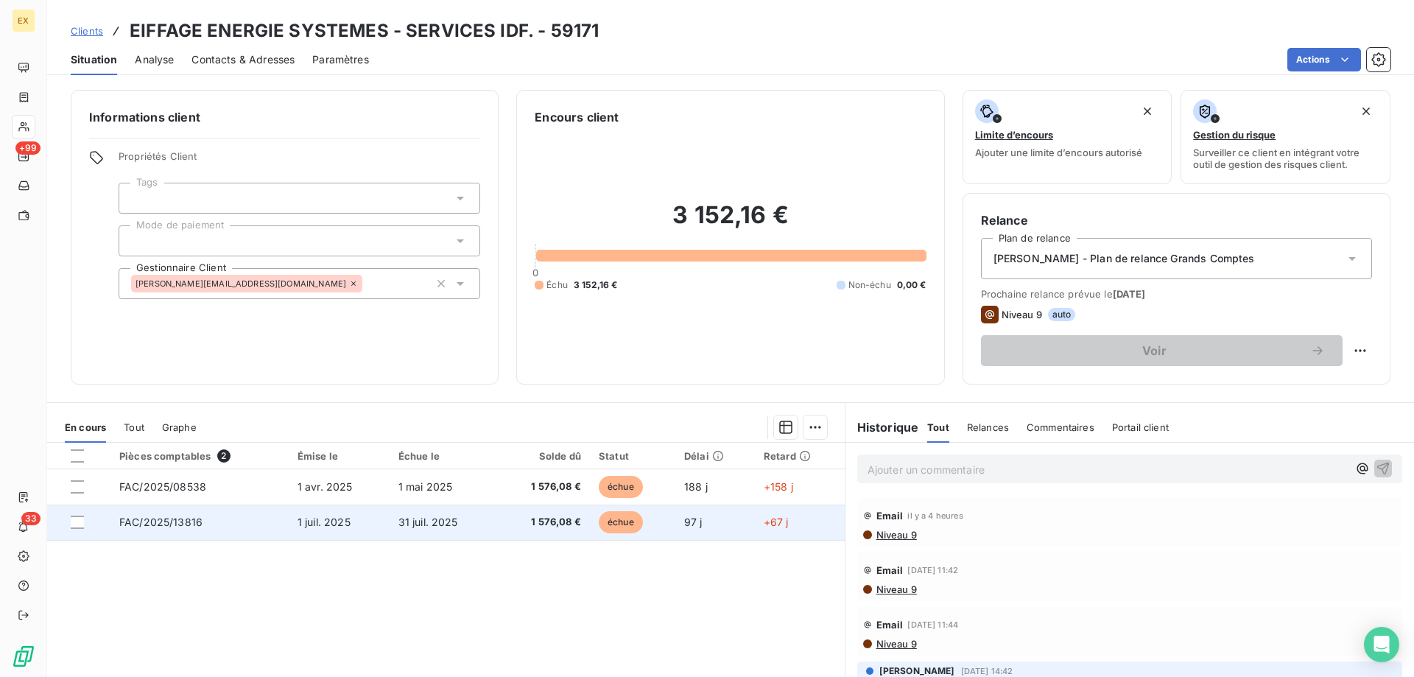
click at [252, 528] on td "FAC/2025/13816" at bounding box center [200, 522] width 178 height 35
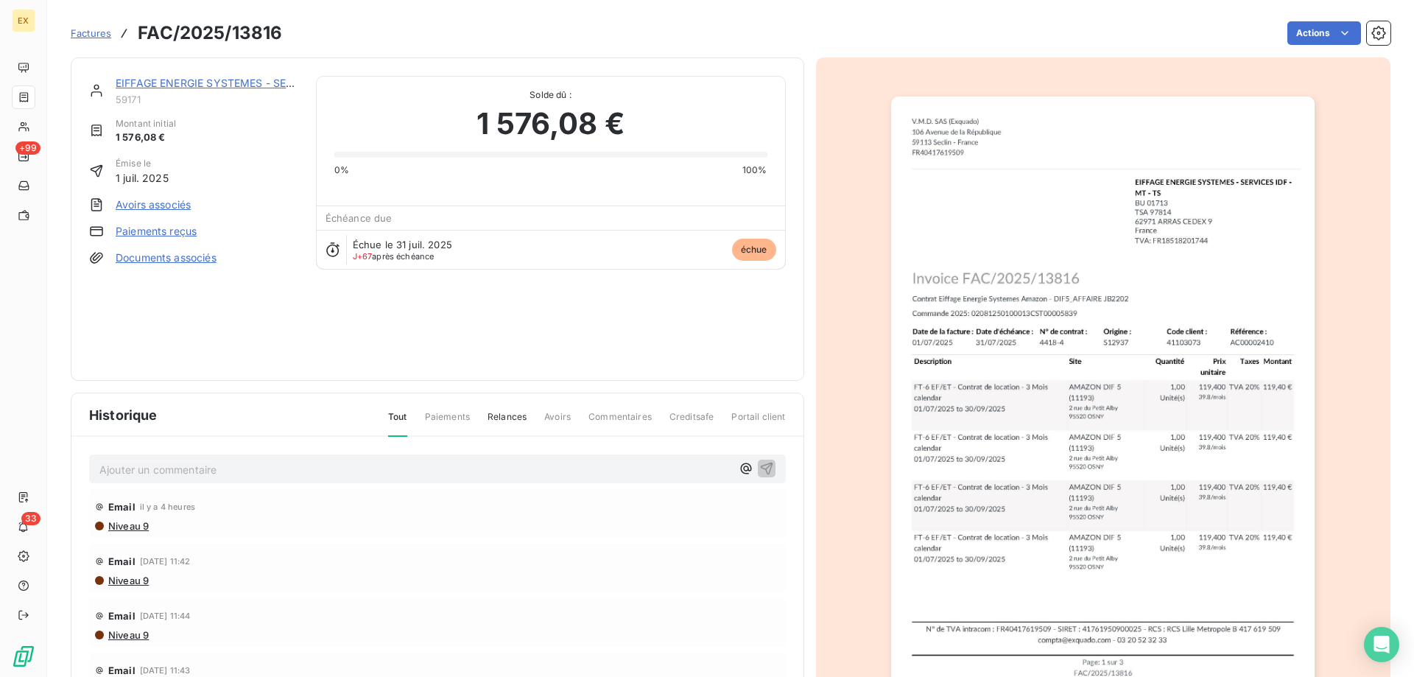
click at [1048, 260] on img "button" at bounding box center [1103, 397] width 424 height 600
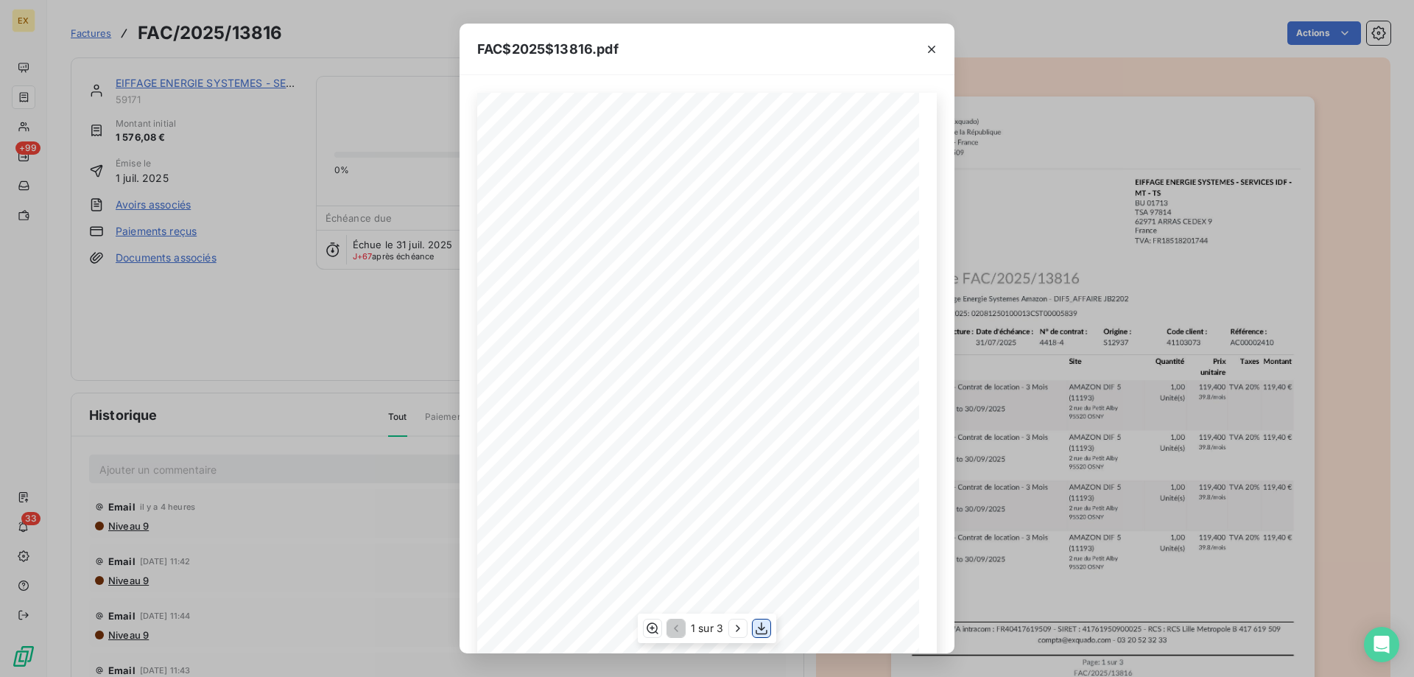
click at [760, 628] on icon "button" at bounding box center [762, 629] width 12 height 13
click at [312, 318] on div "FAC$2025$13816.pdf EIFFAGE ENERGIE SYSTEMES - SERVICES IDF - MT - TS BU 01713 T…" at bounding box center [707, 338] width 1414 height 677
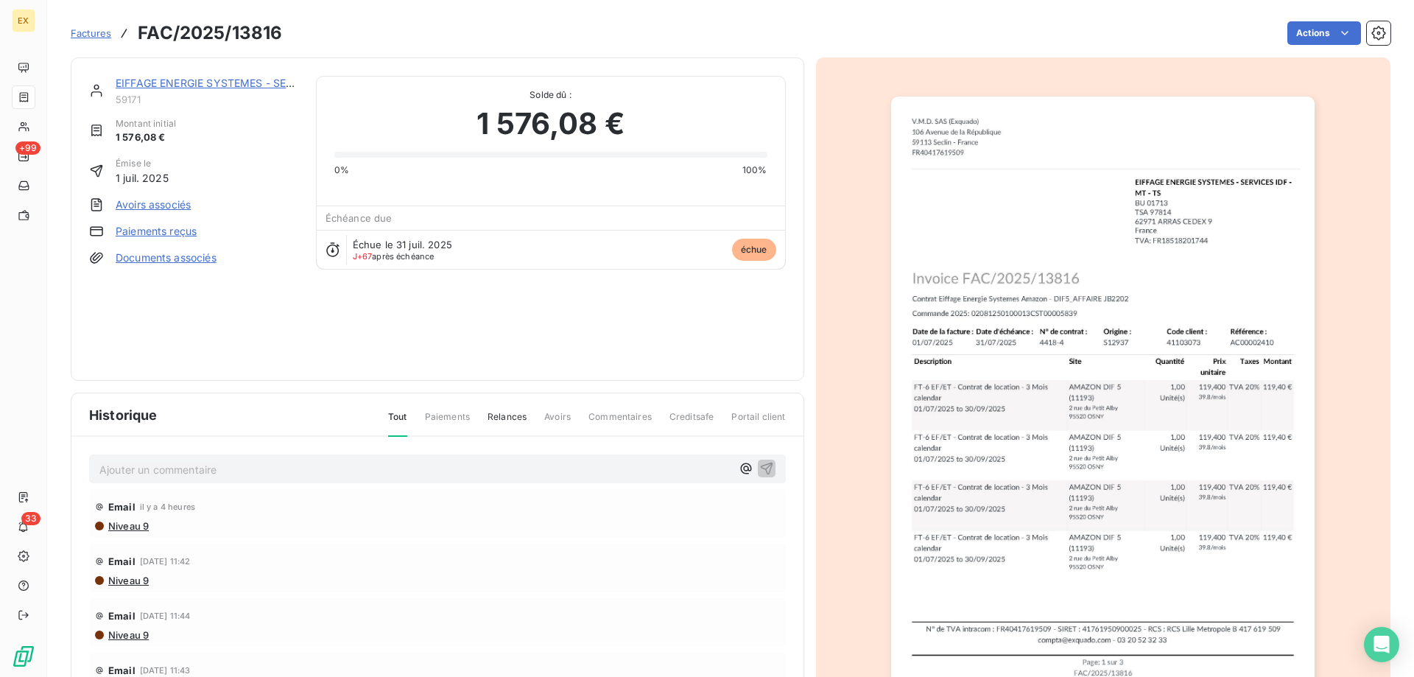
click at [180, 78] on link "EIFFAGE ENERGIE SYSTEMES - SERVICES IDF." at bounding box center [231, 83] width 231 height 13
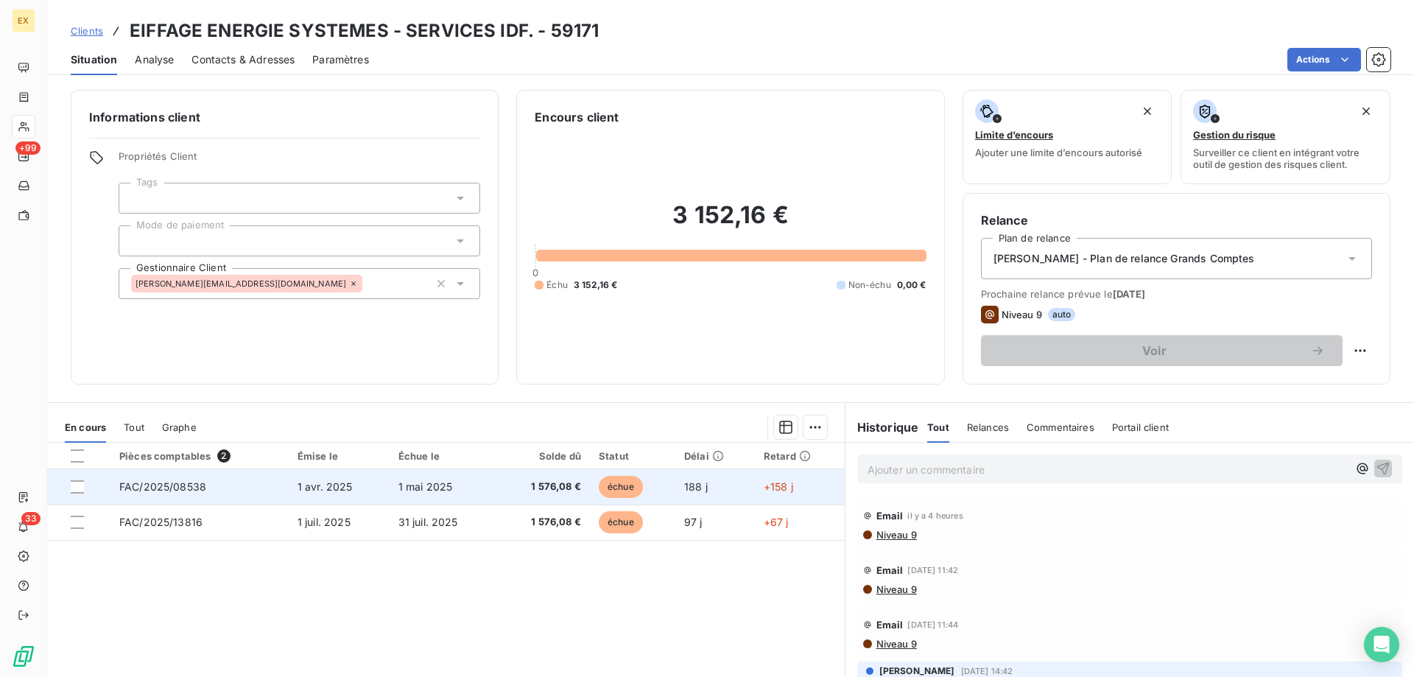
click at [319, 486] on span "1 avr. 2025" at bounding box center [325, 486] width 55 height 13
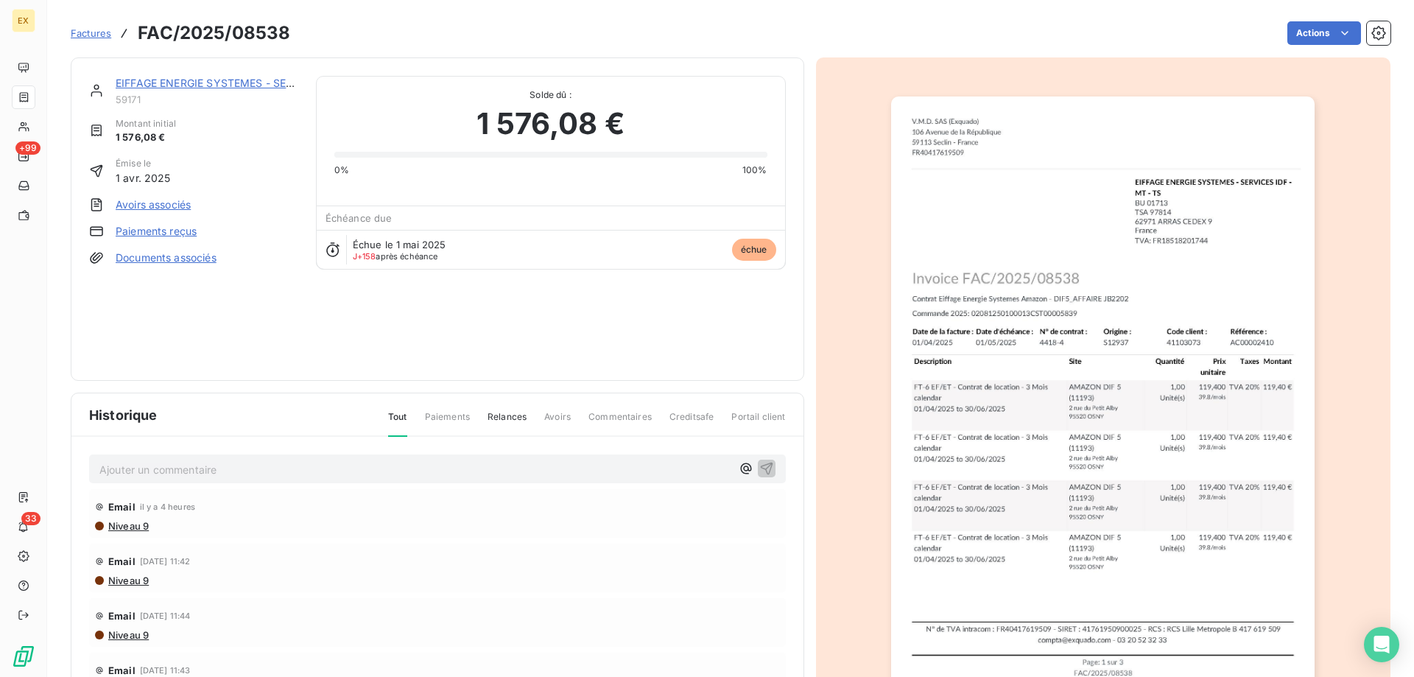
click at [997, 396] on img "button" at bounding box center [1103, 397] width 424 height 600
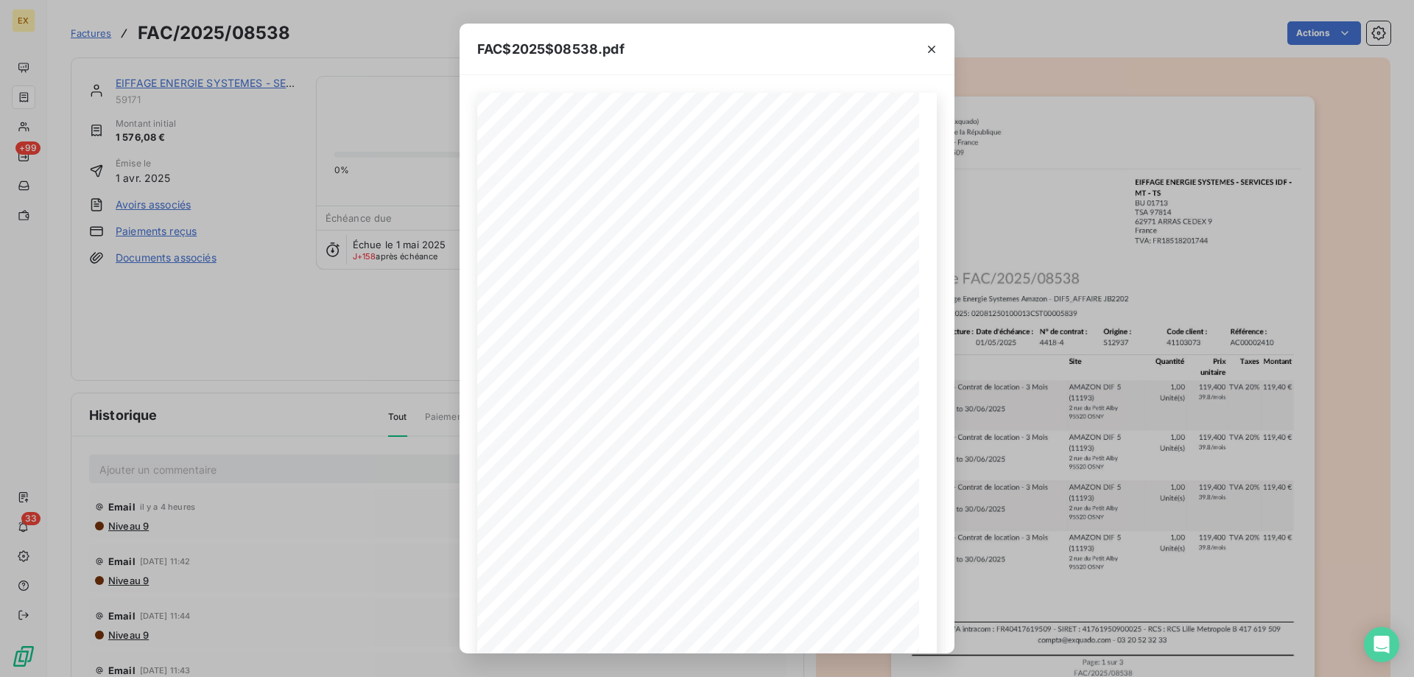
click at [222, 83] on div "FAC$2025$08538.pdf EIFFAGE ENERGIE SYSTEMES - SERVICES IDF - MT - TS BU 01713 T…" at bounding box center [707, 338] width 1414 height 677
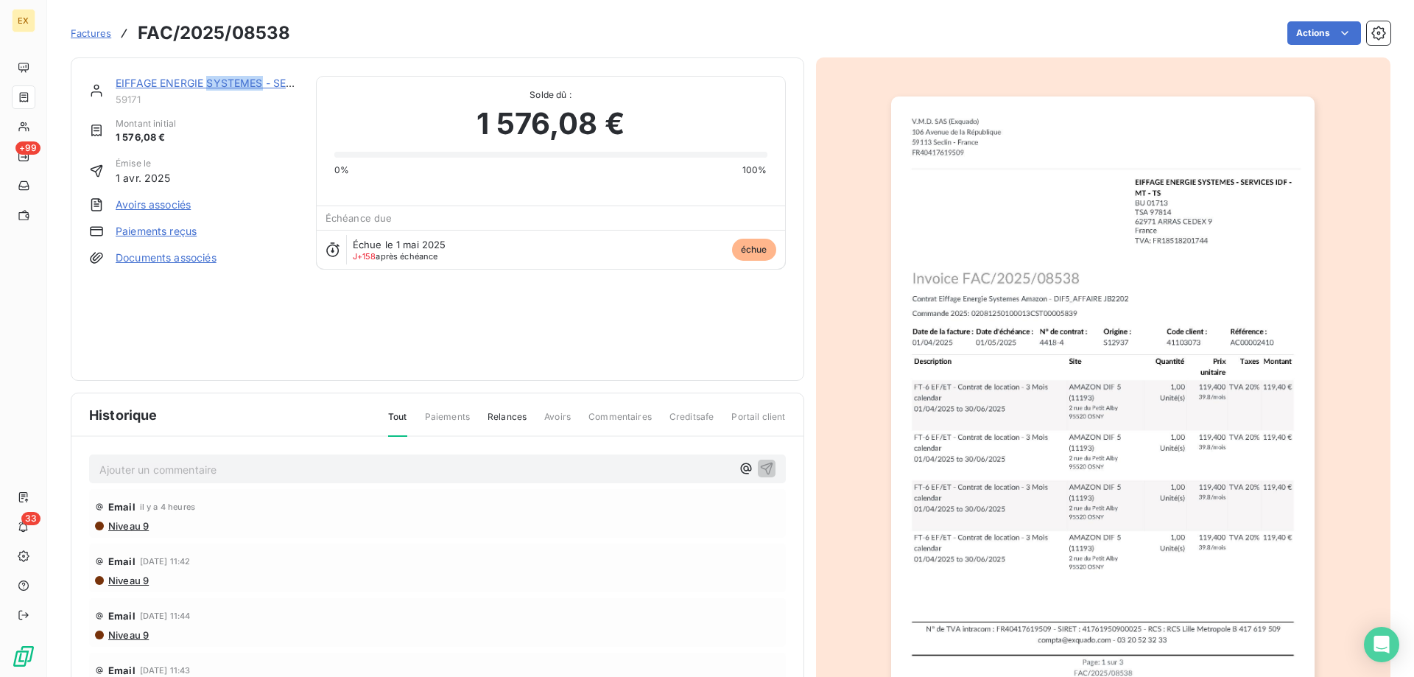
click at [220, 85] on link "EIFFAGE ENERGIE SYSTEMES - SERVICES IDF." at bounding box center [231, 83] width 231 height 13
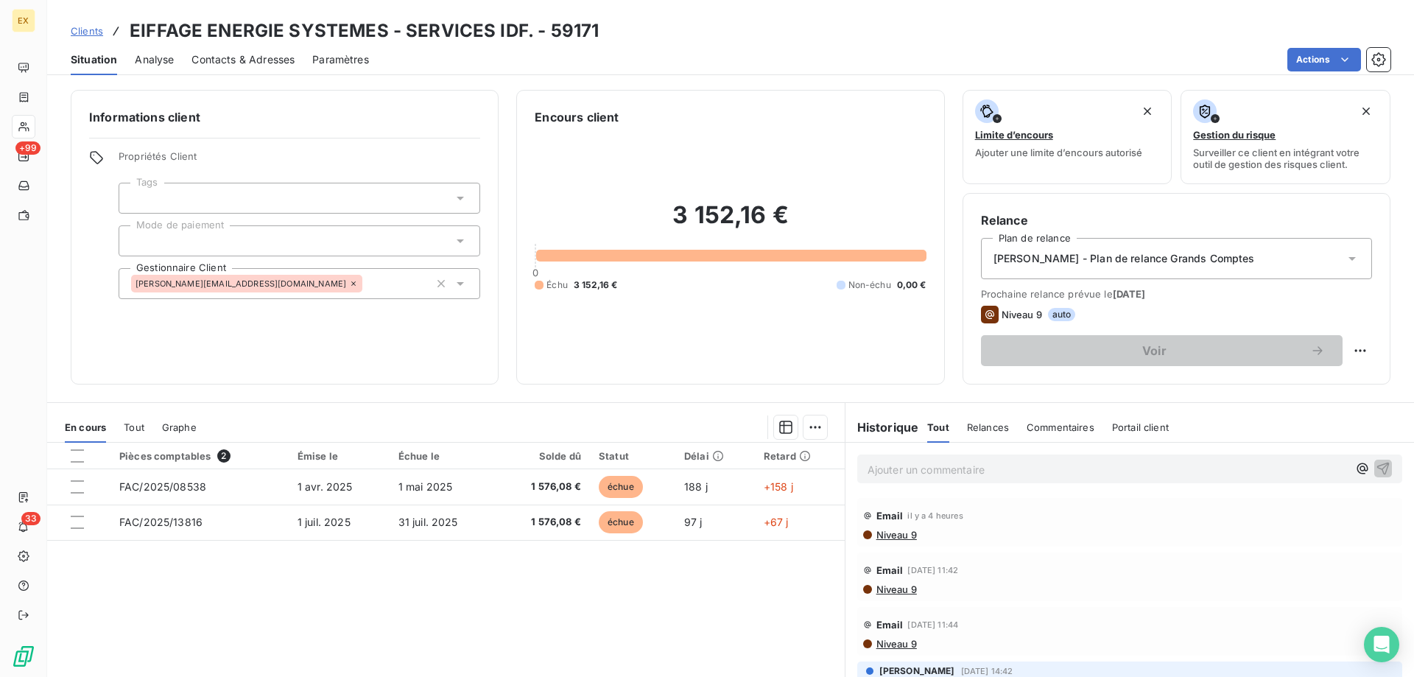
click at [891, 462] on p "Ajouter un commentaire ﻿" at bounding box center [1108, 469] width 480 height 18
